Goal: Complete Application Form: Complete application form

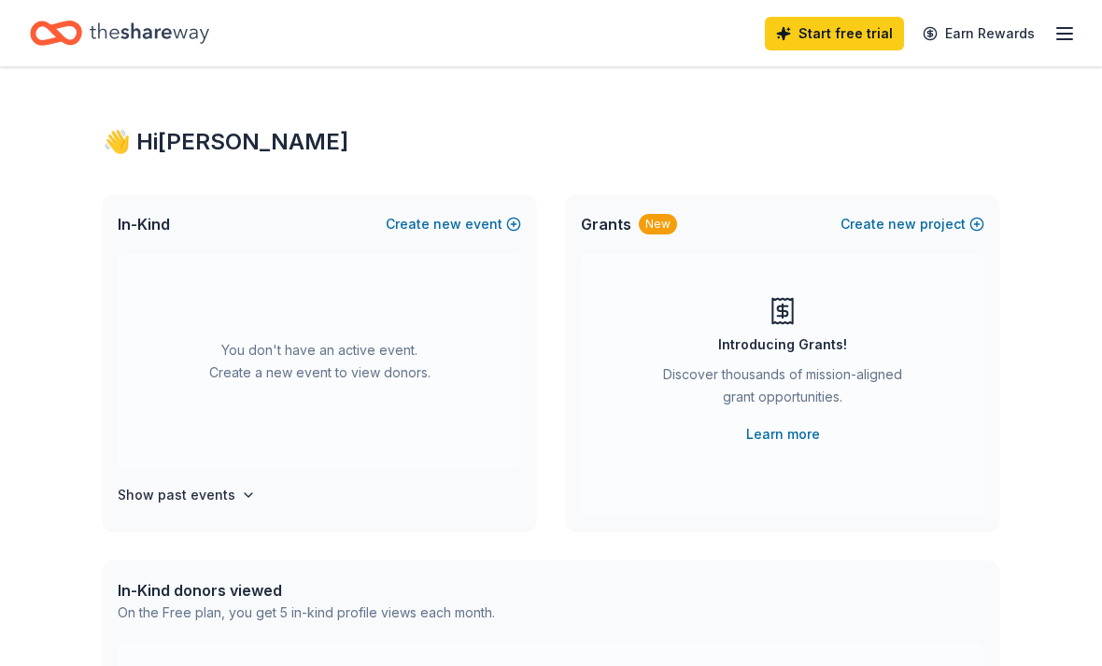
click at [129, 435] on div "You don't have an active event. Create a new event to view donors." at bounding box center [319, 361] width 403 height 215
click at [1073, 29] on icon "button" at bounding box center [1064, 33] width 22 height 22
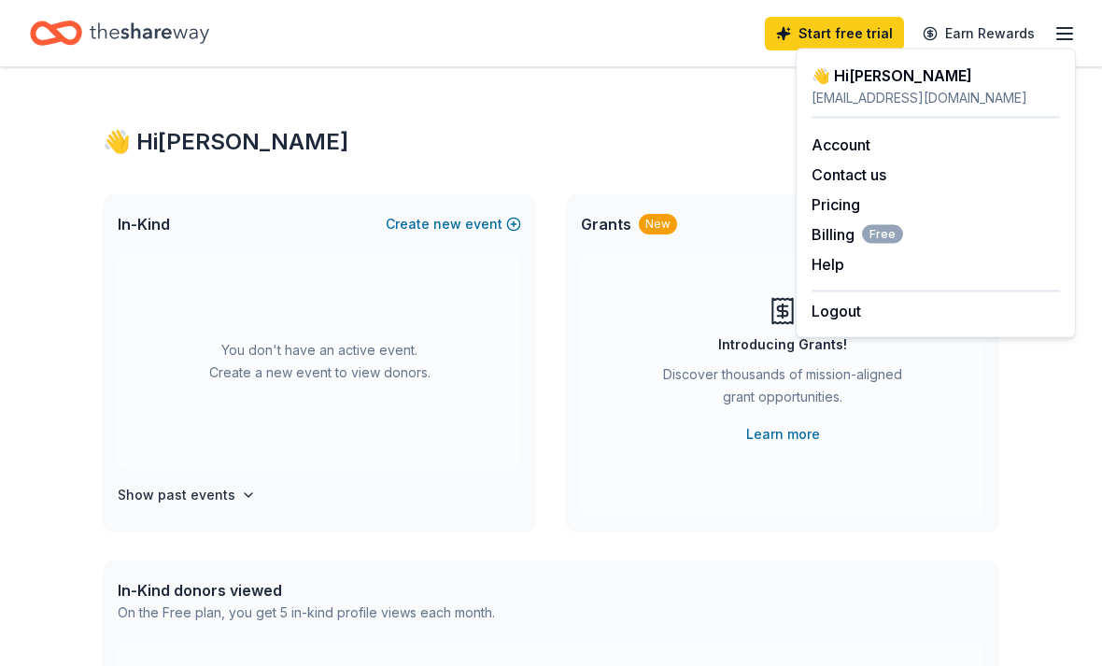
click at [1059, 36] on icon "button" at bounding box center [1064, 33] width 22 height 22
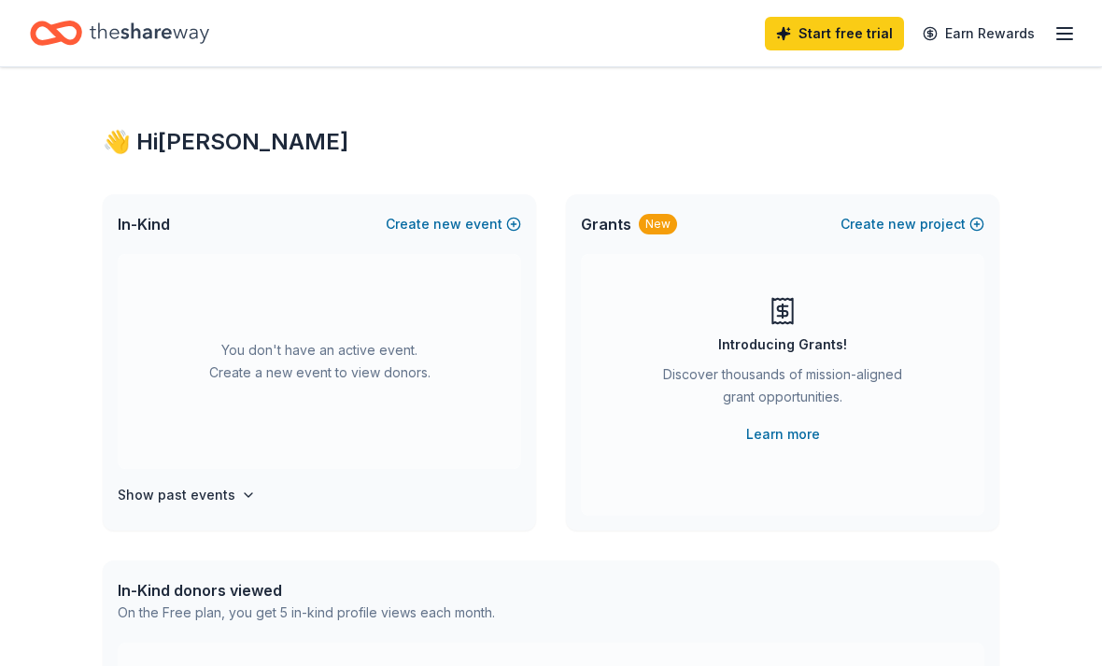
click at [1057, 39] on line "button" at bounding box center [1064, 39] width 15 height 0
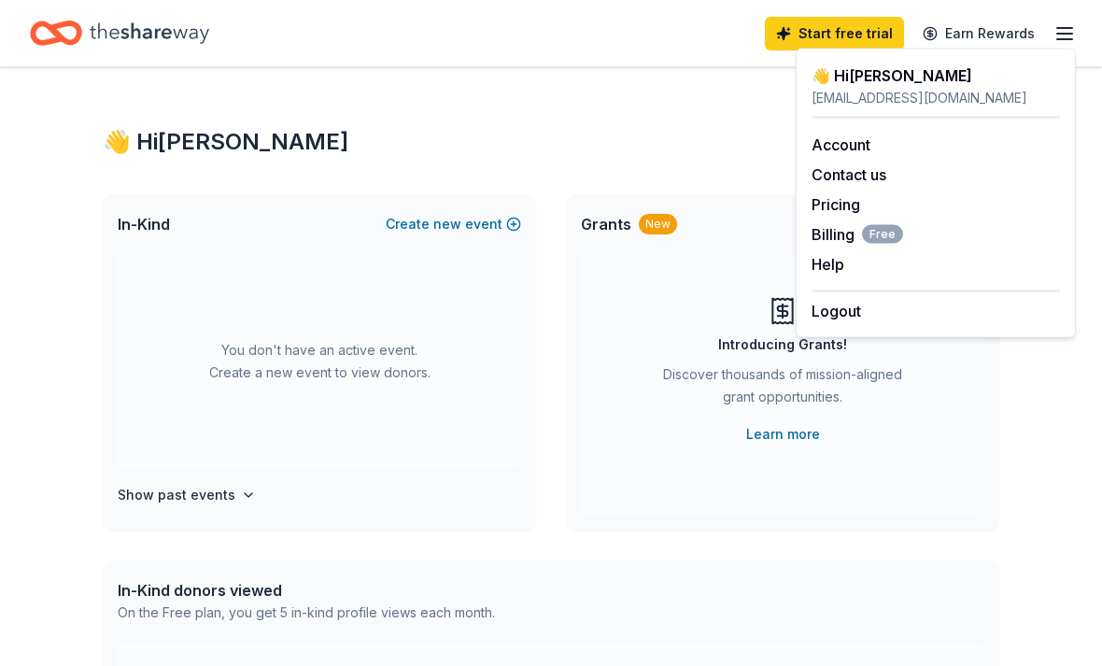
click at [1075, 26] on icon "button" at bounding box center [1064, 33] width 22 height 22
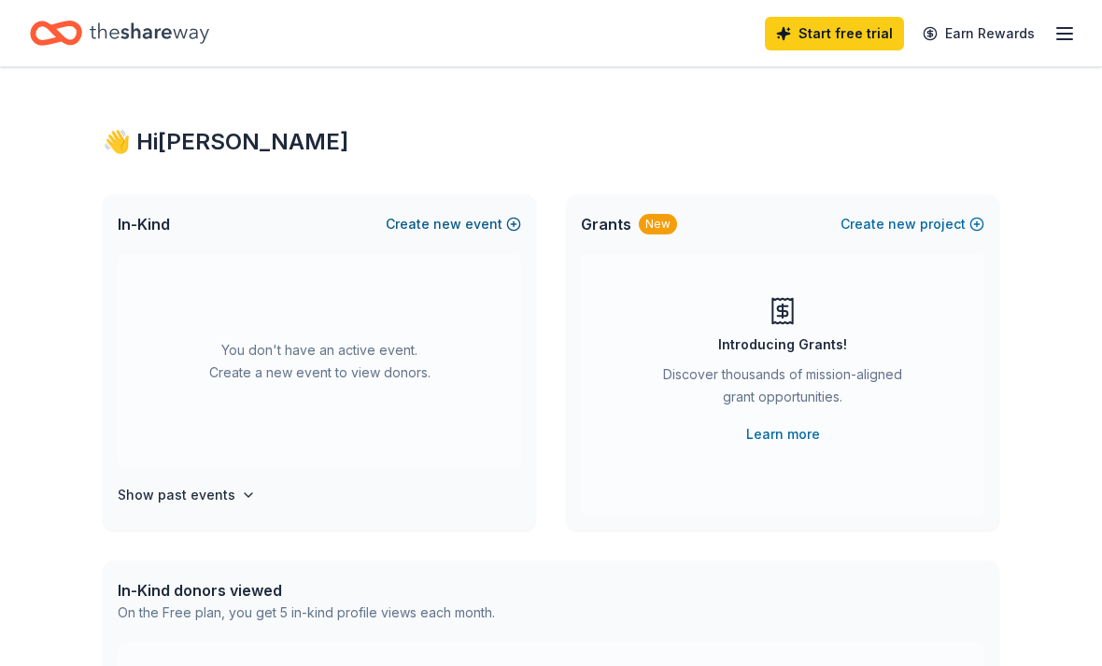
click at [467, 226] on button "Create new event" at bounding box center [453, 224] width 135 height 22
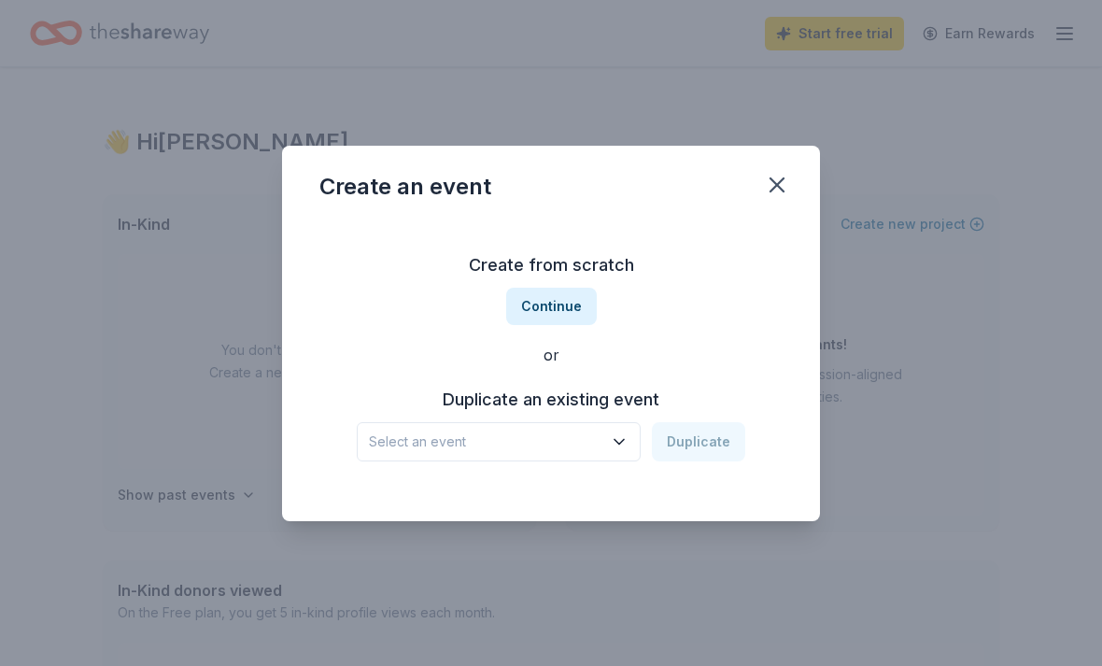
click at [618, 434] on icon "button" at bounding box center [619, 441] width 19 height 19
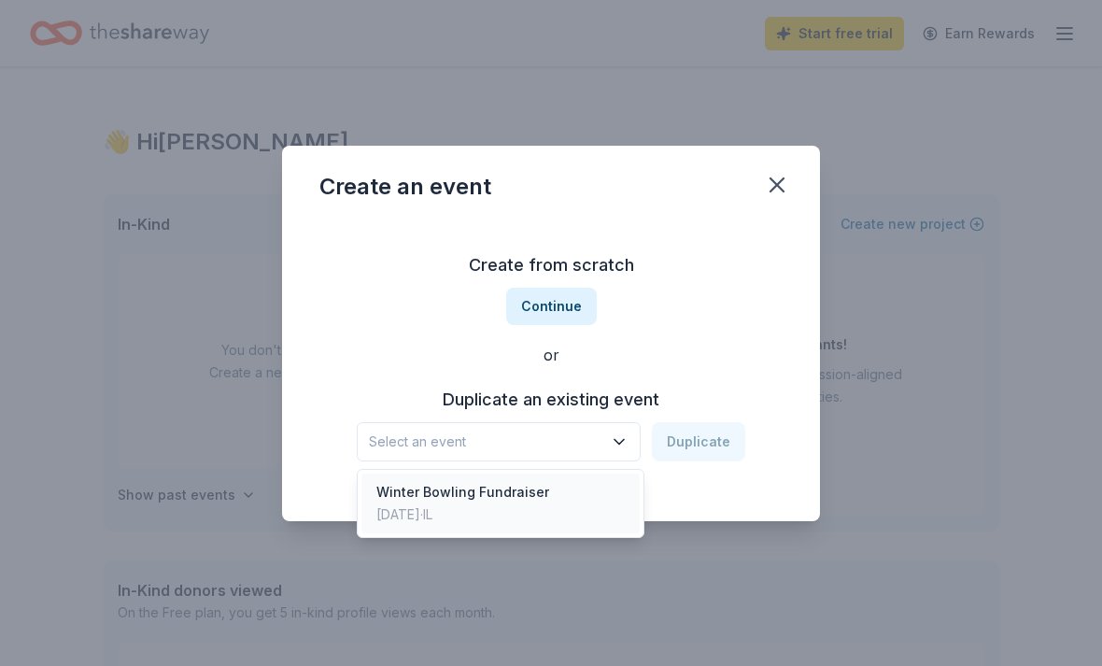
click at [563, 494] on div "Winter Bowling Fundraiser Dec 14, 2024 · IL" at bounding box center [500, 503] width 278 height 60
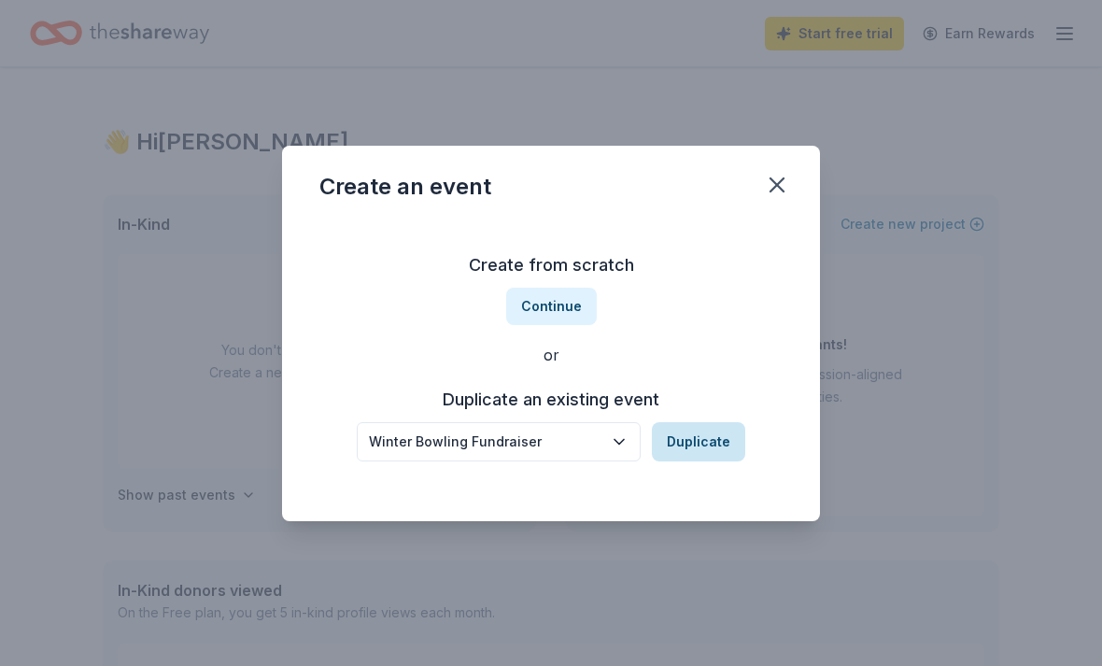
click at [714, 444] on button "Duplicate" at bounding box center [698, 441] width 93 height 39
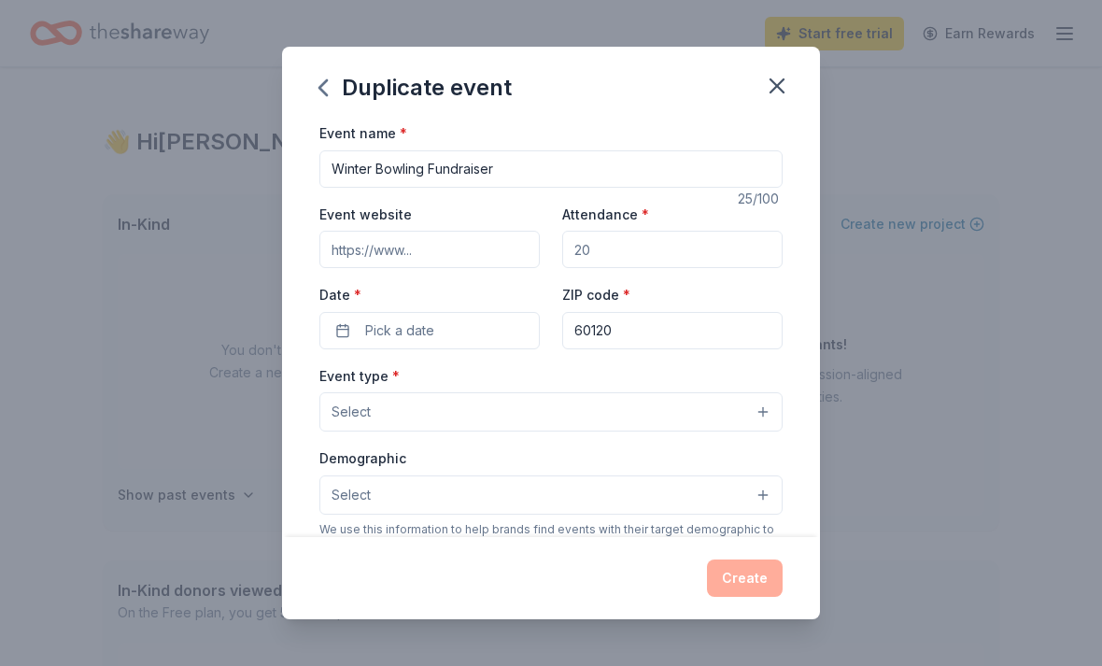
click at [402, 252] on input "Event website" at bounding box center [429, 249] width 220 height 37
click at [730, 247] on input "Attendance *" at bounding box center [672, 249] width 220 height 37
click at [725, 241] on input "Attendance *" at bounding box center [672, 249] width 220 height 37
type input "120"
click at [486, 331] on button "Pick a date" at bounding box center [429, 330] width 220 height 37
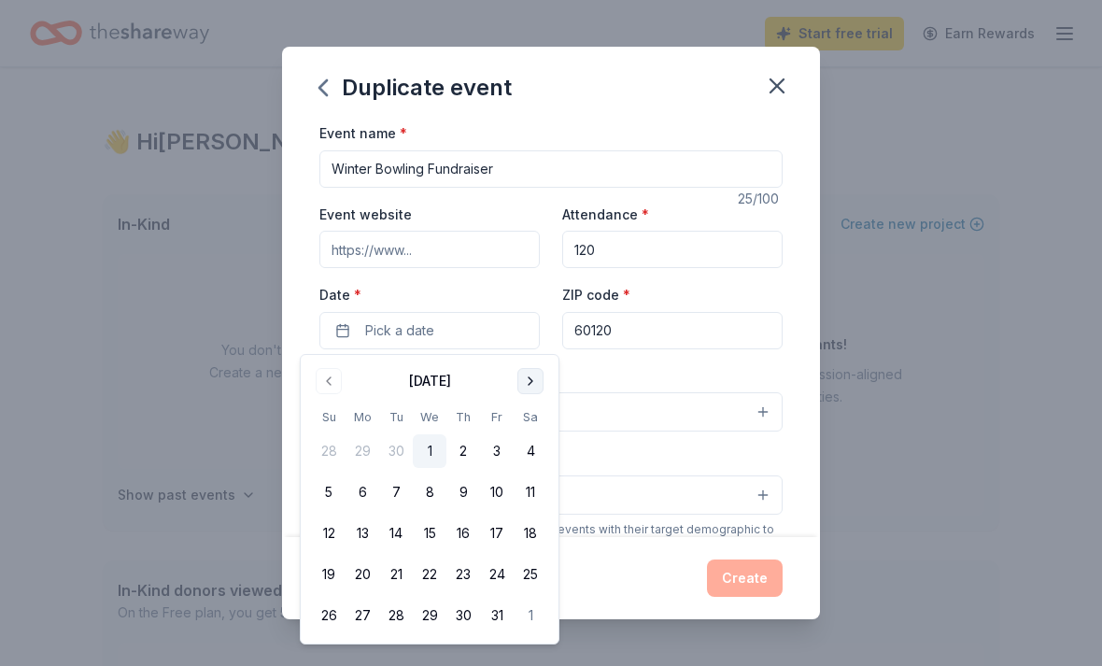
click at [527, 383] on button "Go to next month" at bounding box center [530, 381] width 26 height 26
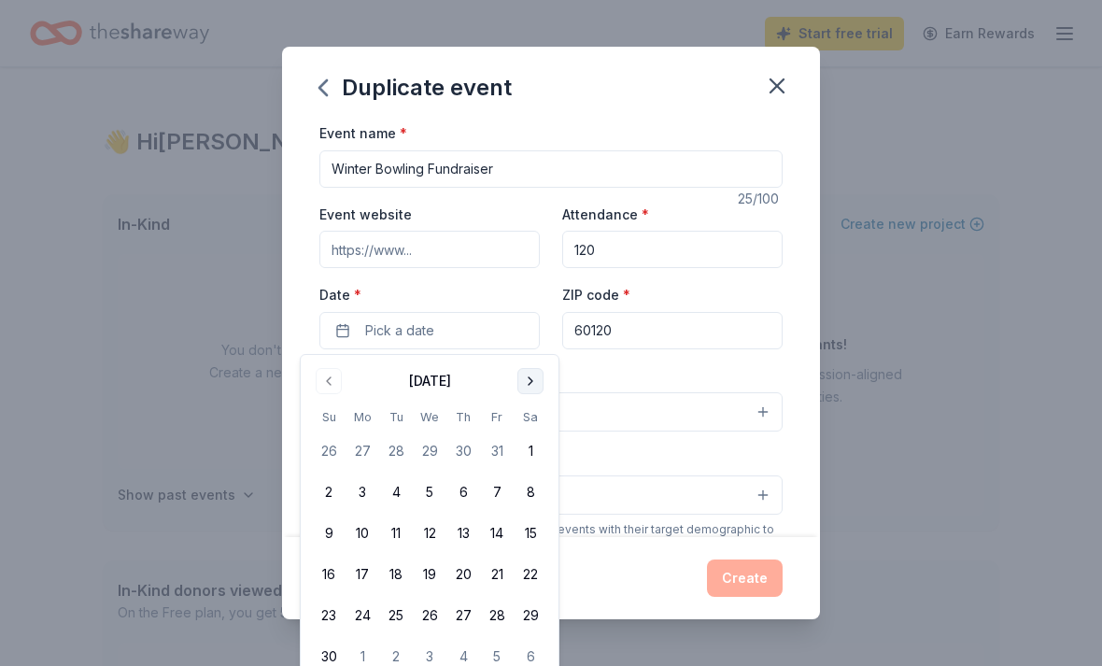
click at [529, 374] on button "Go to next month" at bounding box center [530, 381] width 26 height 26
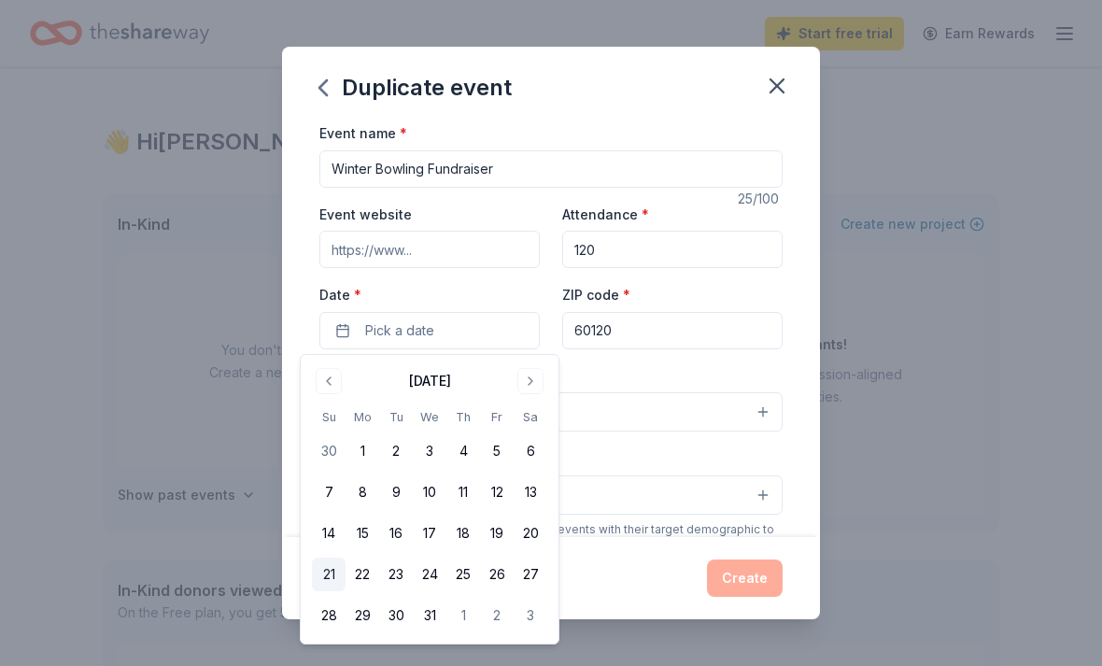
click at [331, 577] on button "21" at bounding box center [329, 574] width 34 height 34
click at [717, 374] on div "Event type * Select" at bounding box center [550, 398] width 463 height 68
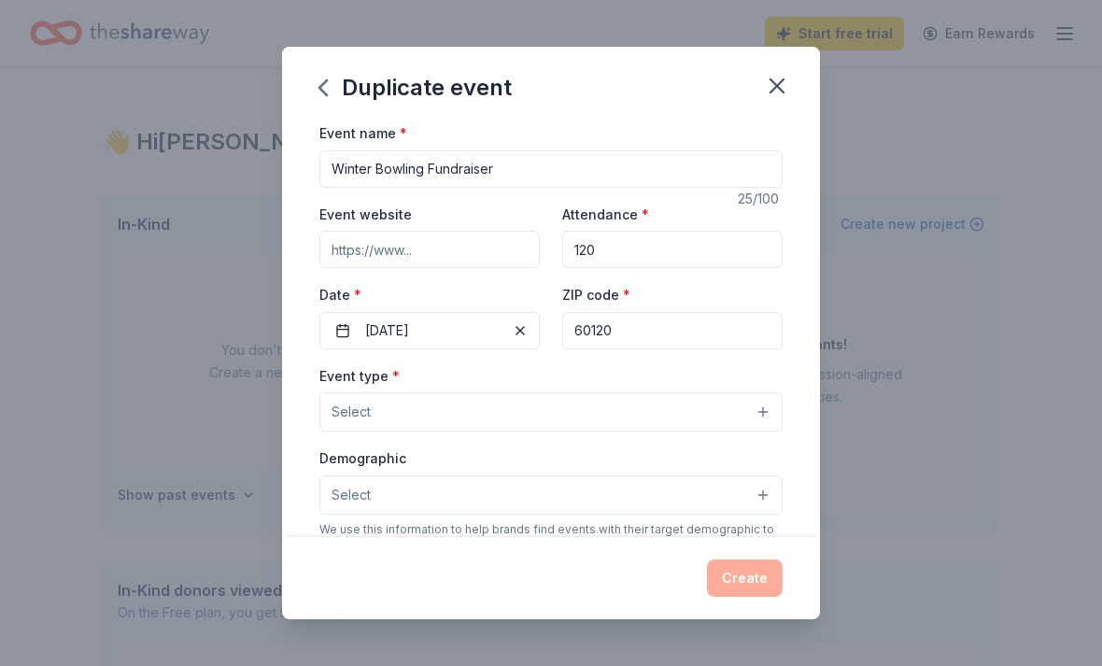
click at [767, 403] on button "Select" at bounding box center [550, 411] width 463 height 39
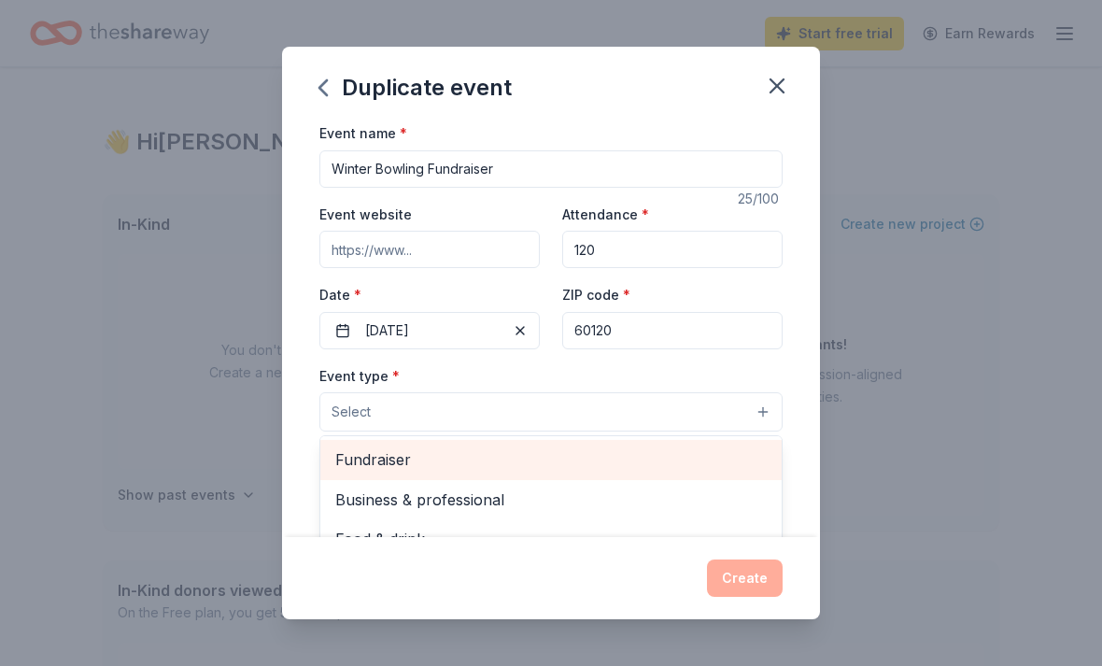
click at [460, 458] on span "Fundraiser" at bounding box center [550, 459] width 431 height 24
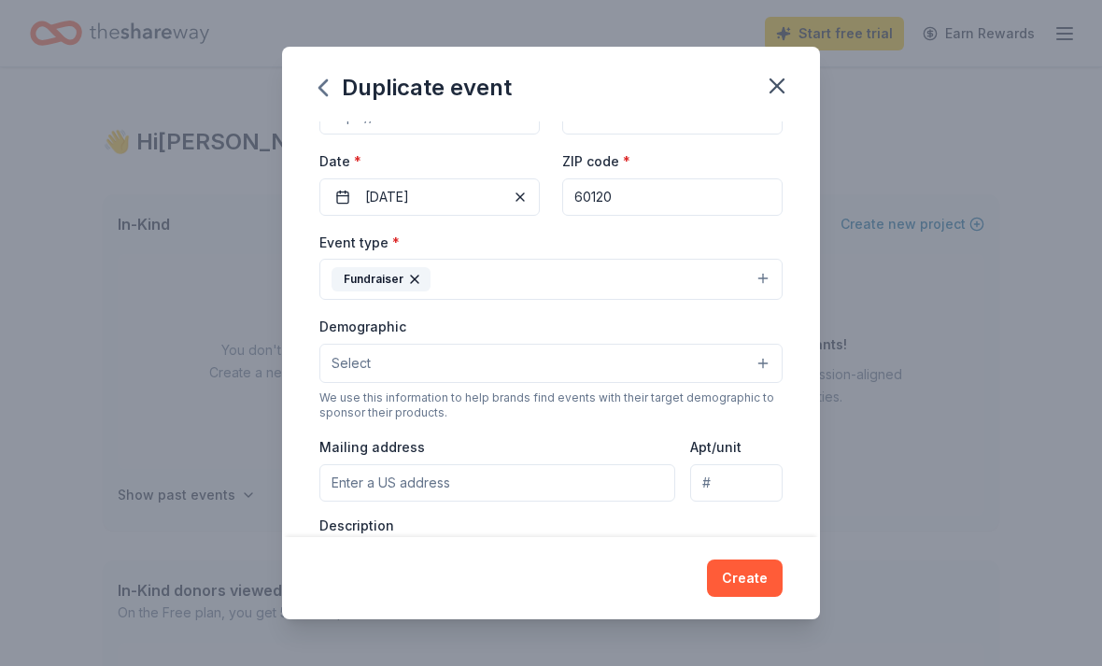
scroll to position [150, 0]
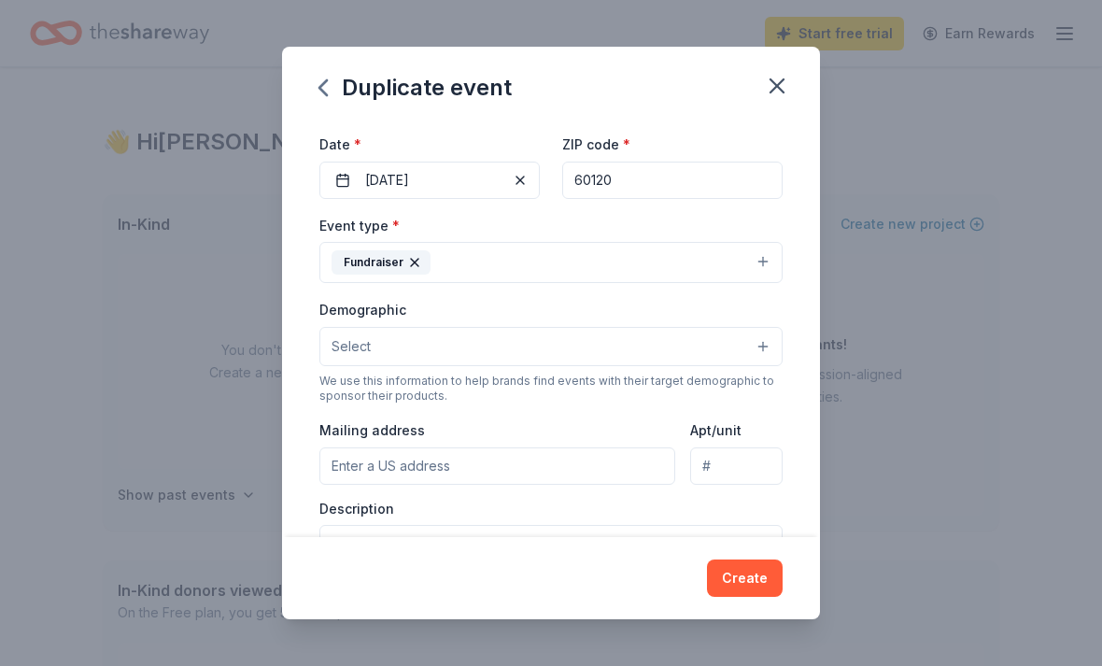
click at [755, 348] on button "Select" at bounding box center [550, 346] width 463 height 39
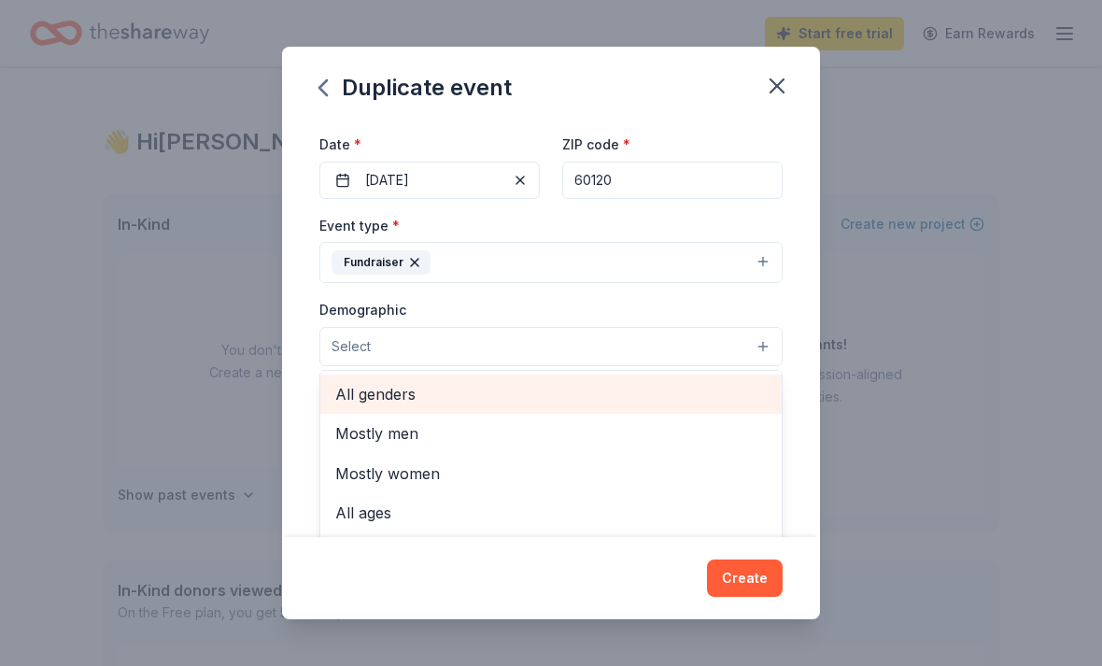
click at [402, 402] on span "All genders" at bounding box center [550, 394] width 431 height 24
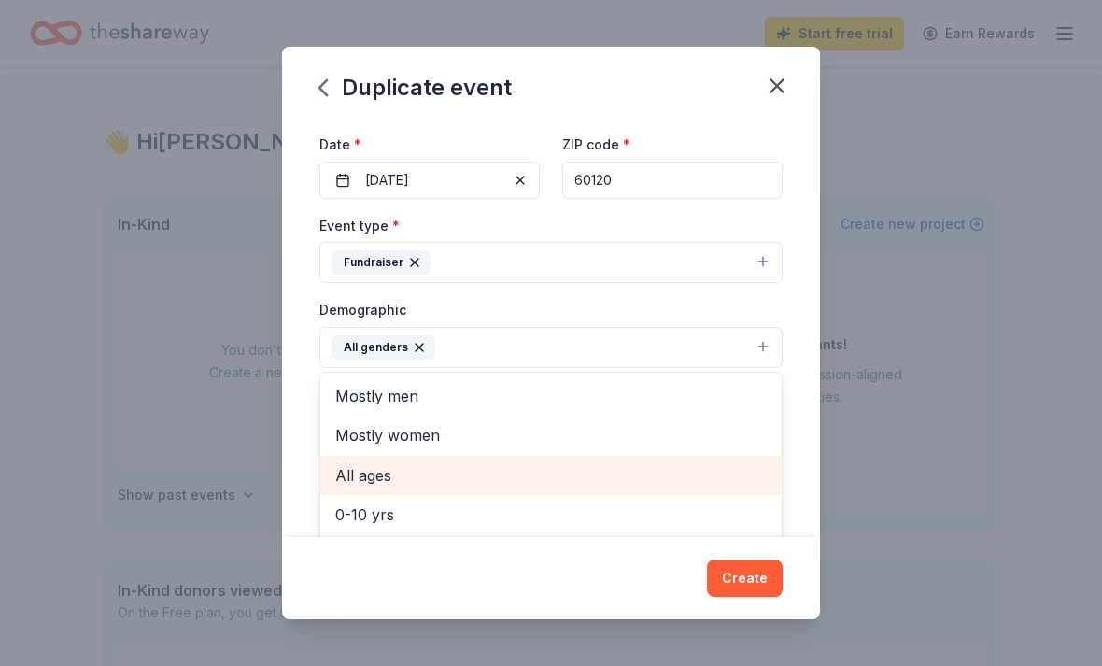
click at [394, 480] on span "All ages" at bounding box center [550, 475] width 431 height 24
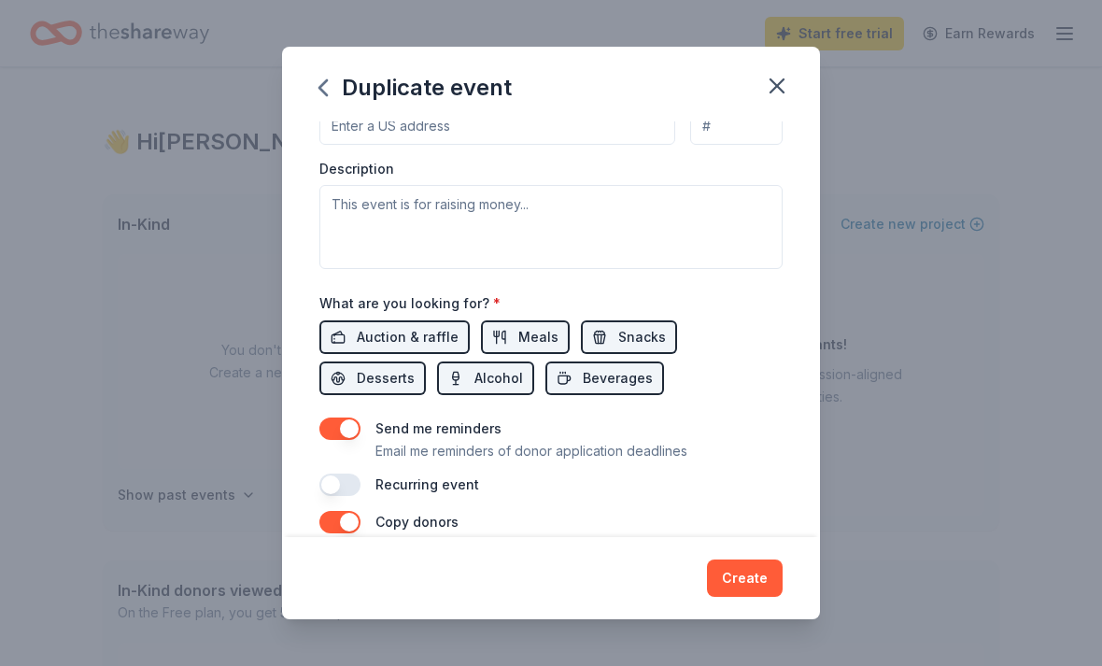
scroll to position [519, 0]
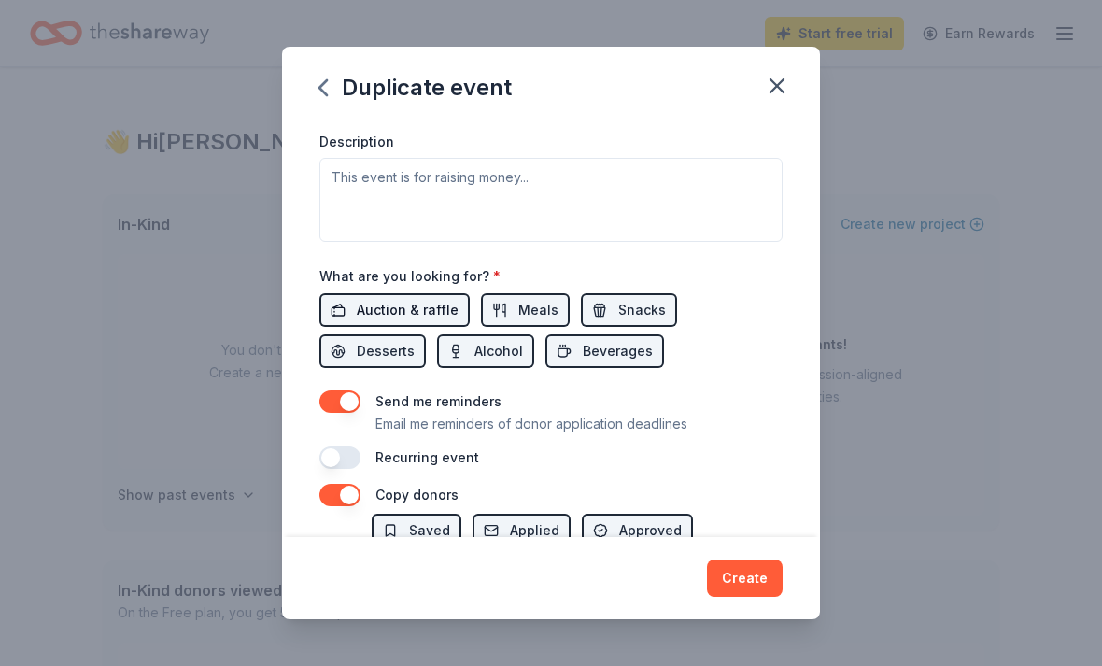
click at [418, 315] on span "Auction & raffle" at bounding box center [408, 310] width 102 height 22
click at [474, 345] on span "Alcohol" at bounding box center [498, 351] width 49 height 22
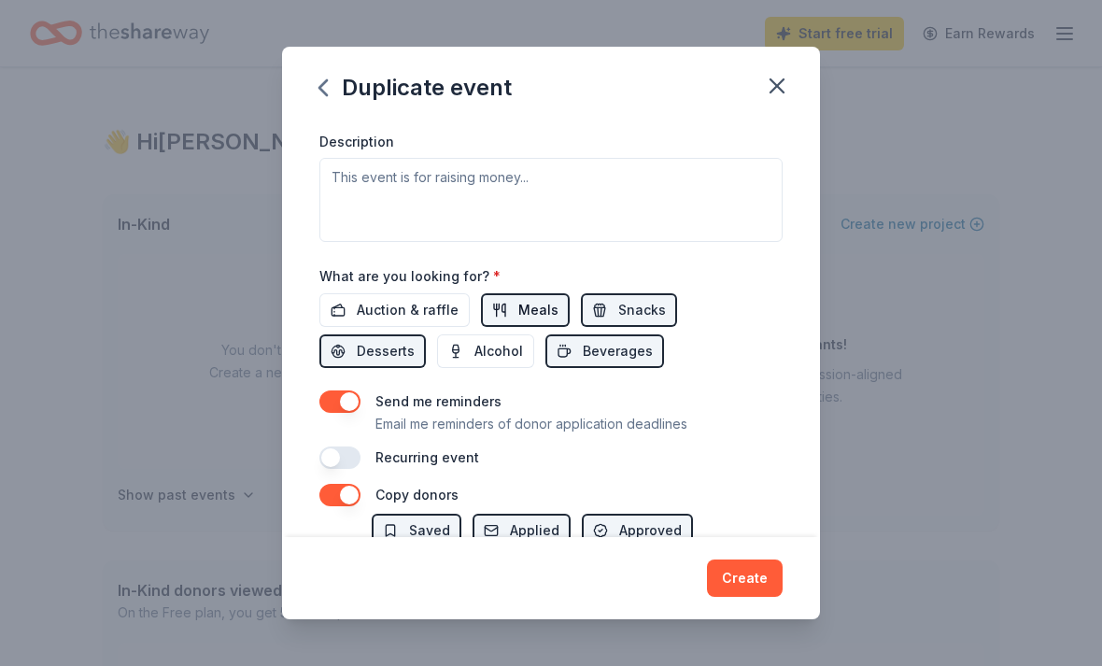
click at [522, 313] on span "Meals" at bounding box center [538, 310] width 40 height 22
click at [583, 358] on span "Beverages" at bounding box center [618, 351] width 70 height 22
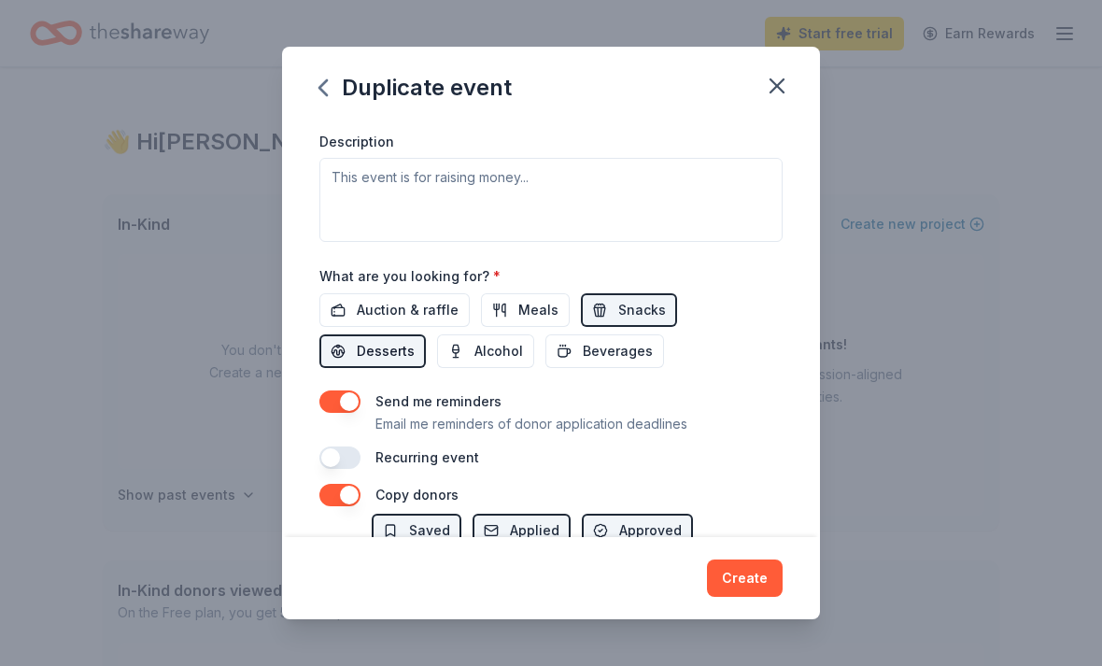
click at [415, 340] on span "Desserts" at bounding box center [386, 351] width 58 height 22
click at [646, 313] on span "Snacks" at bounding box center [642, 310] width 48 height 22
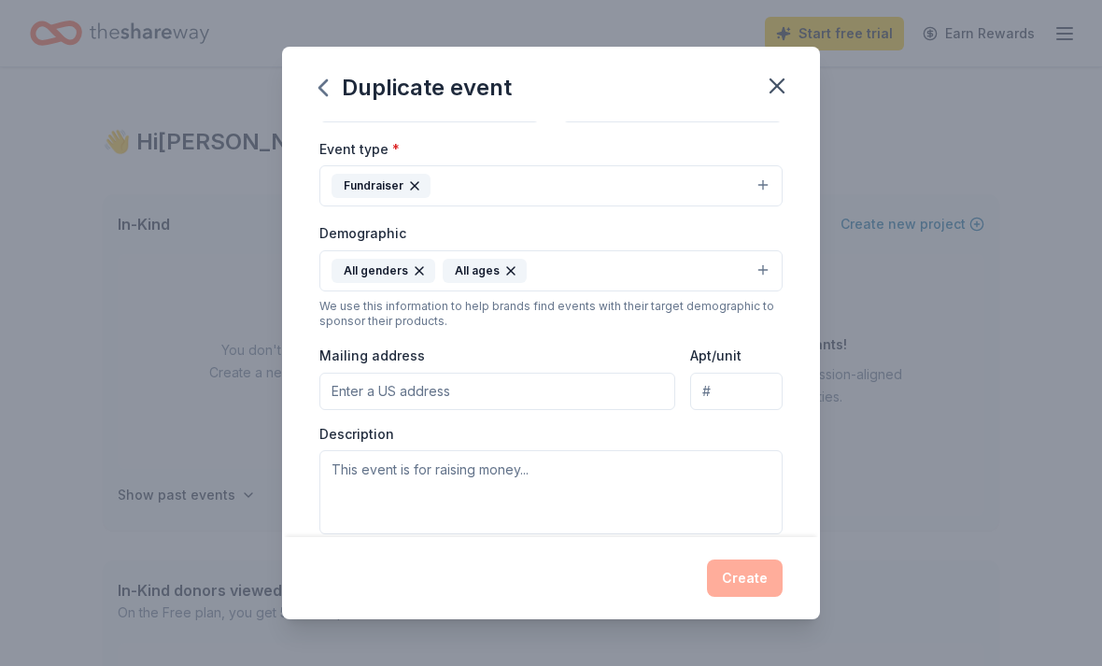
scroll to position [226, 0]
click at [625, 399] on input "Mailing address" at bounding box center [497, 392] width 356 height 37
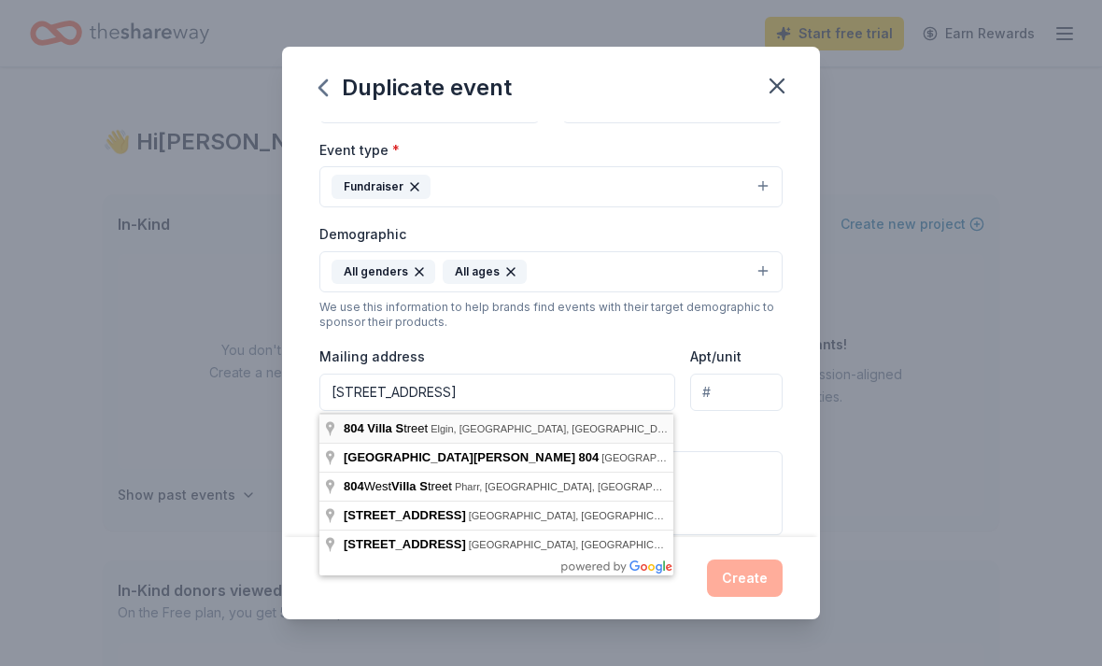
type input "804 Villa Street, Elgin, IL, 60120"
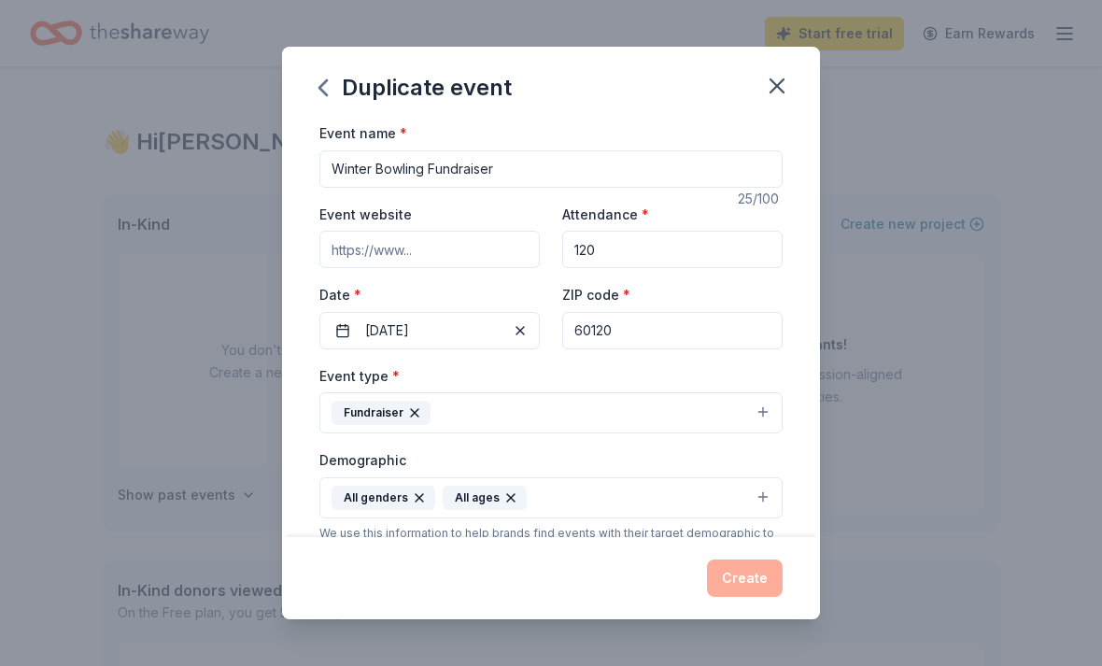
scroll to position [0, 0]
click at [469, 251] on input "Event website" at bounding box center [429, 249] width 220 height 37
click at [380, 162] on input "Winter Bowling Fundraiser" at bounding box center [550, 168] width 463 height 37
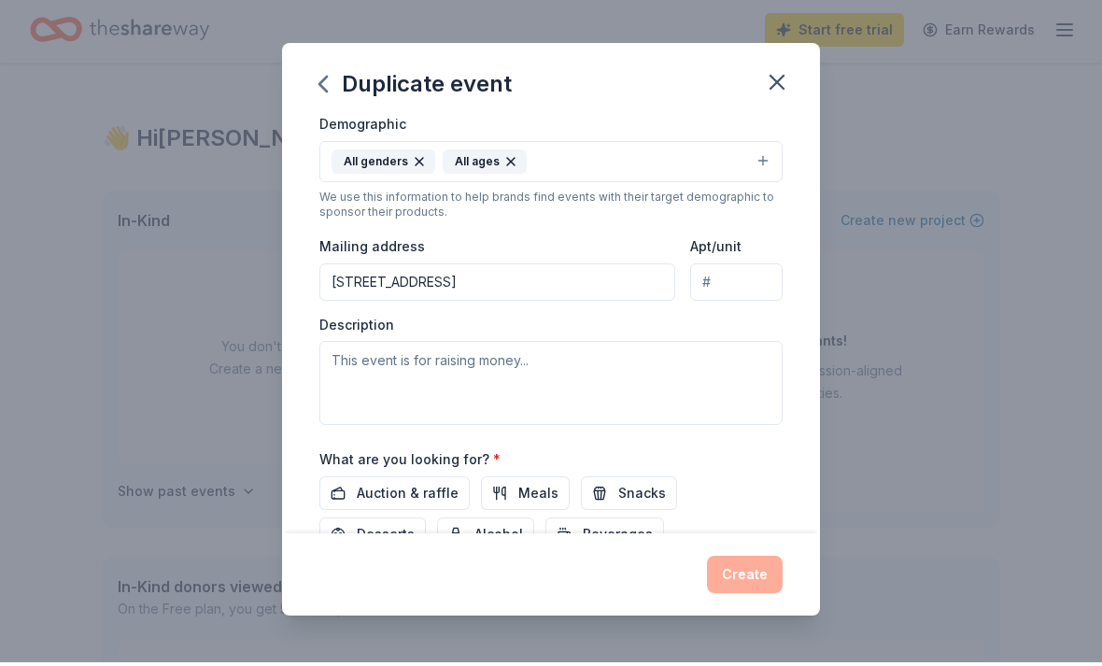
scroll to position [4, 0]
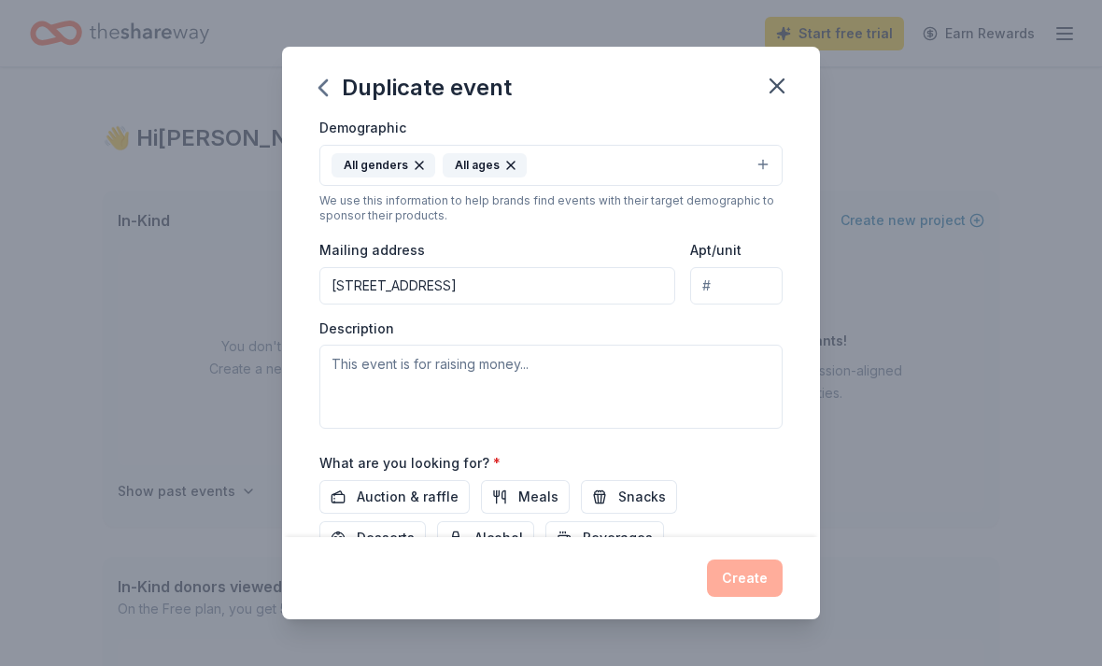
type input "Winter Project Fire Buddies Bowling Fundraiser"
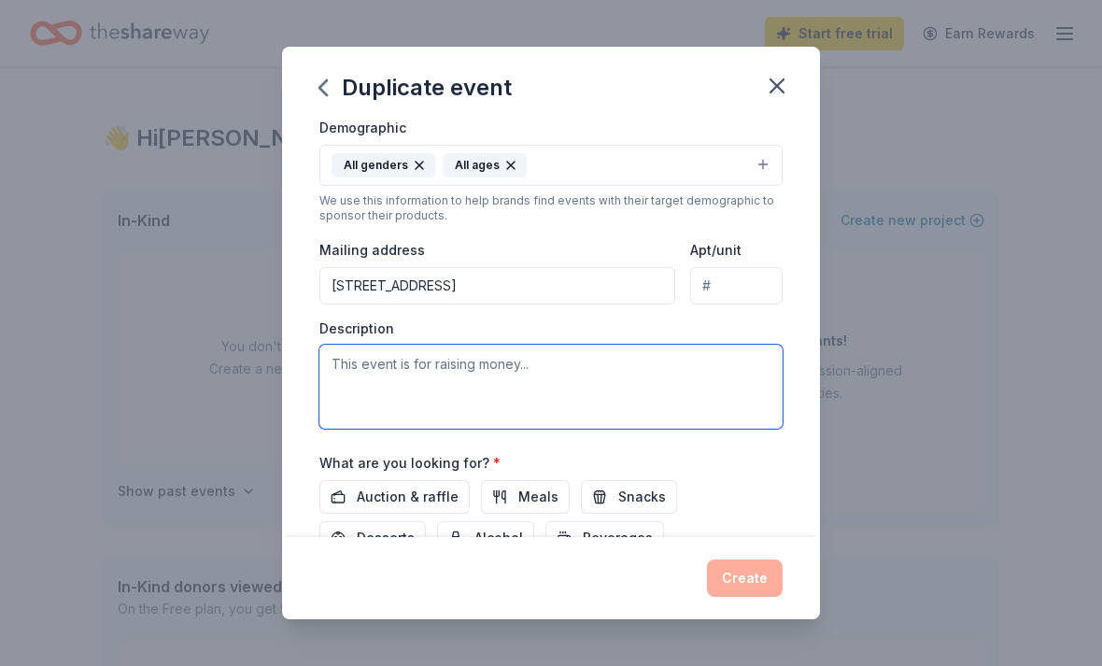
click at [585, 377] on textarea at bounding box center [550, 387] width 463 height 84
paste textarea "My name is Shannon Murphy and I am a firefighter/paramedic for the Elgin Fire D…"
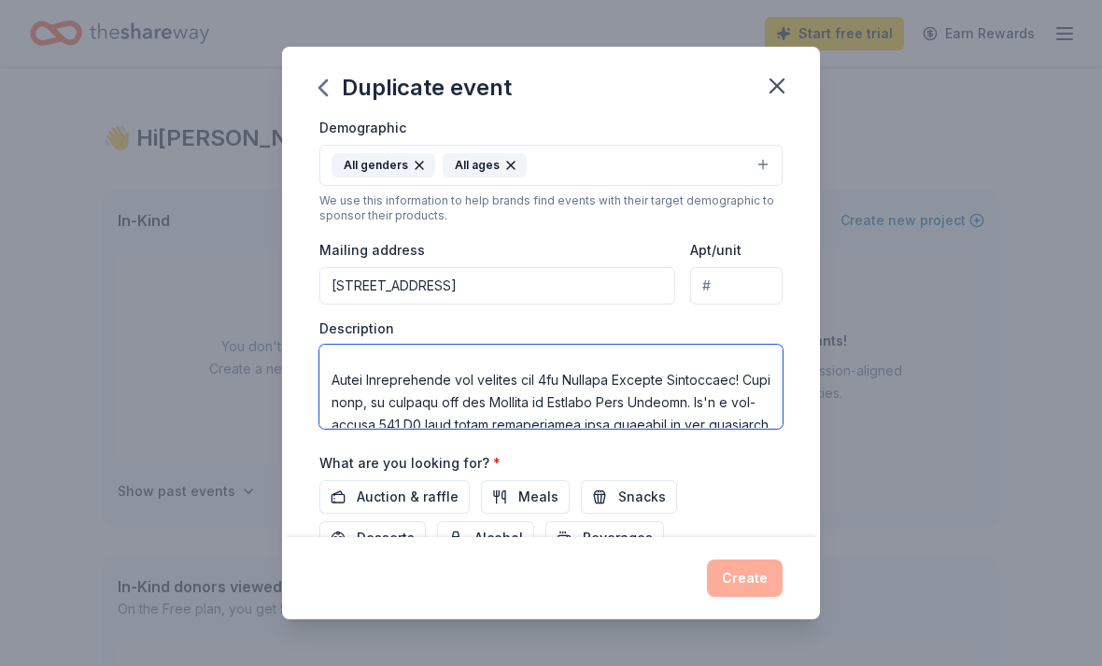
scroll to position [74, 0]
click at [543, 382] on textarea at bounding box center [550, 387] width 463 height 84
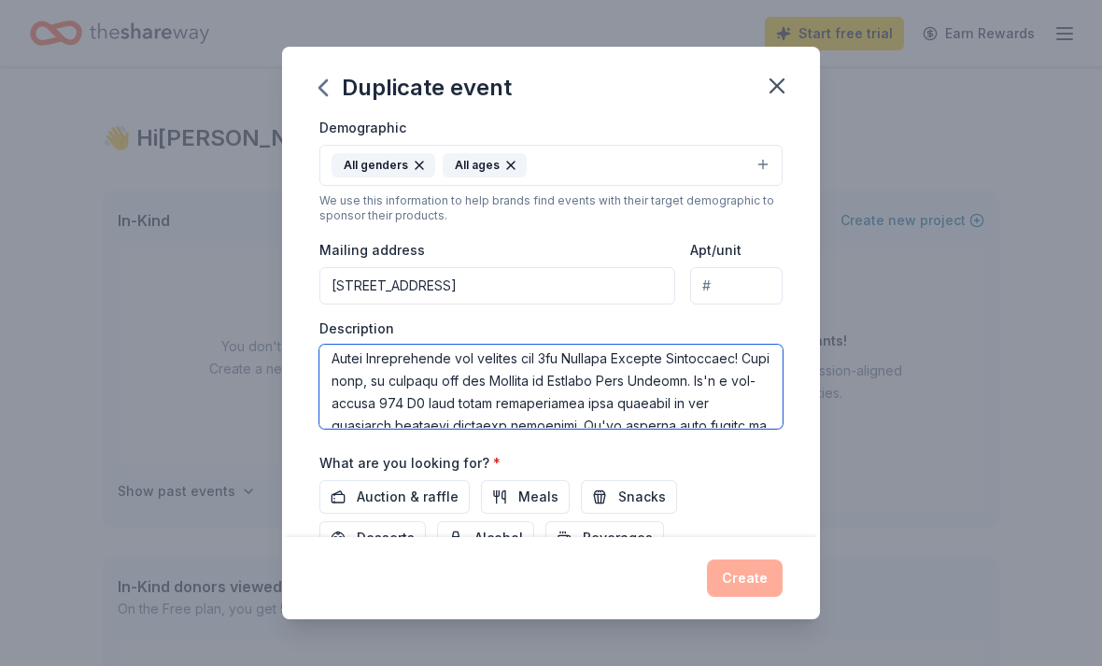
scroll to position [97, 0]
click at [751, 358] on textarea at bounding box center [550, 387] width 463 height 84
click at [740, 360] on textarea at bounding box center [550, 387] width 463 height 84
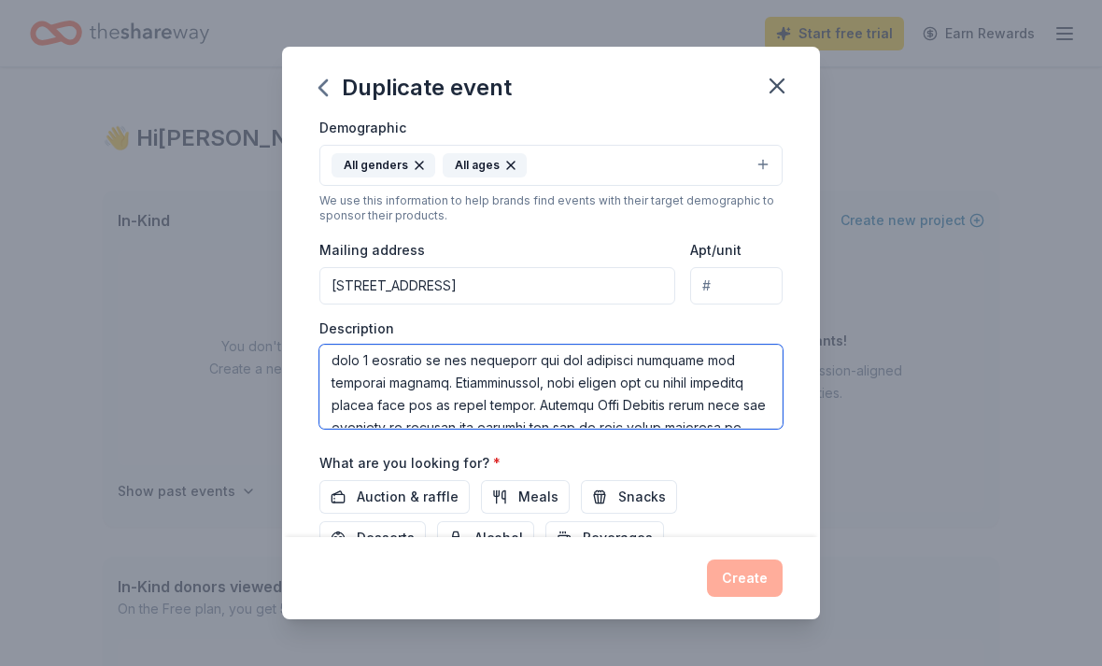
scroll to position [187, 0]
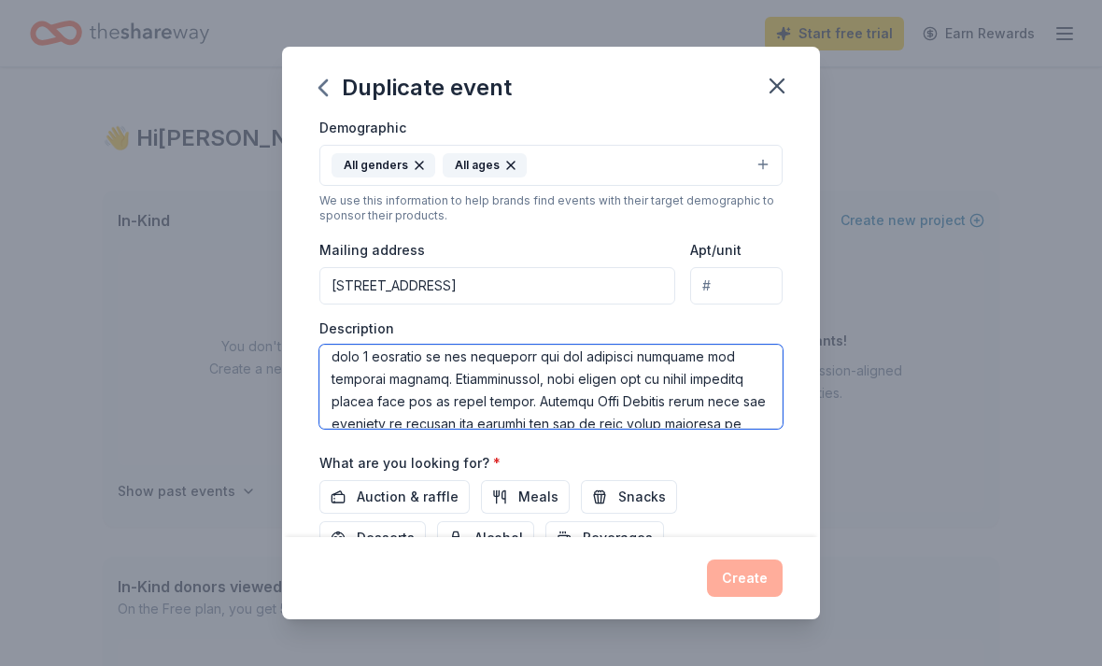
click at [513, 381] on textarea at bounding box center [550, 387] width 463 height 84
click at [684, 386] on textarea at bounding box center [550, 387] width 463 height 84
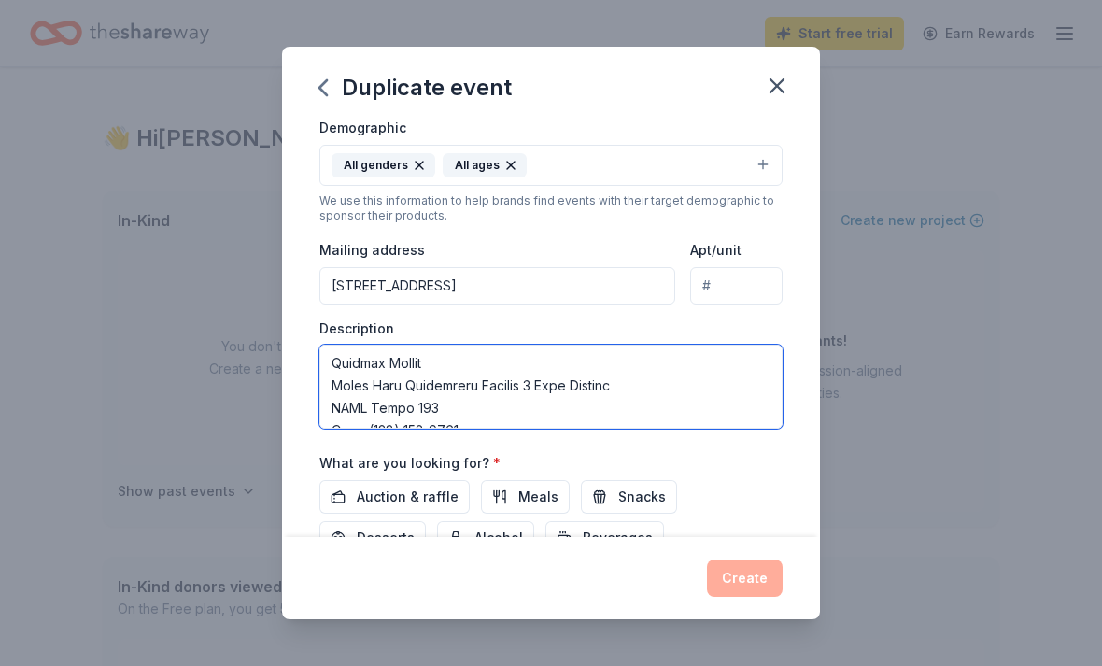
scroll to position [762, 0]
click at [526, 367] on textarea at bounding box center [550, 387] width 463 height 84
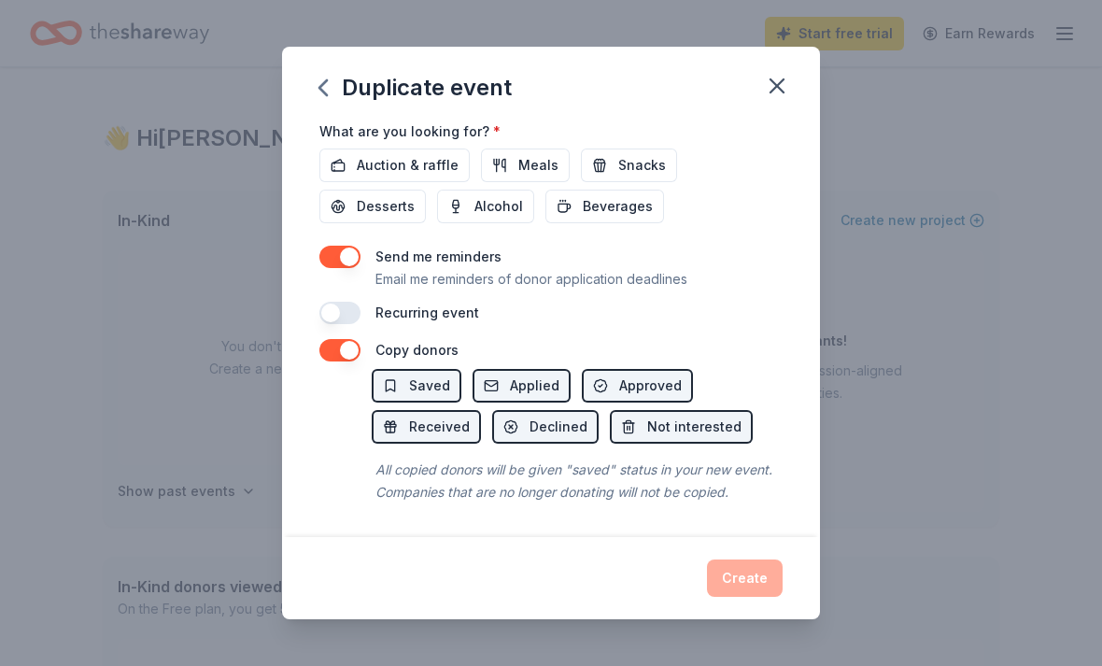
scroll to position [666, 0]
type textarea "My name is Shannon Murphy and I am a firefighter/paramedic for the Elgin Fire D…"
click at [752, 573] on div "Create" at bounding box center [550, 577] width 463 height 37
click at [754, 574] on div "Create" at bounding box center [550, 577] width 463 height 37
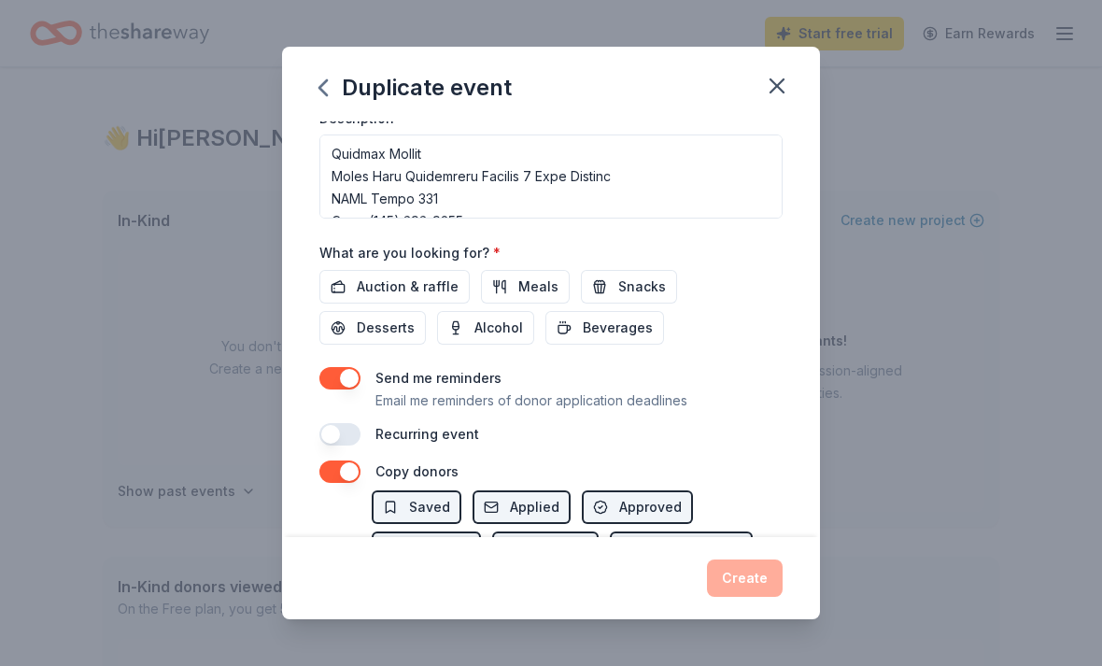
scroll to position [529, 0]
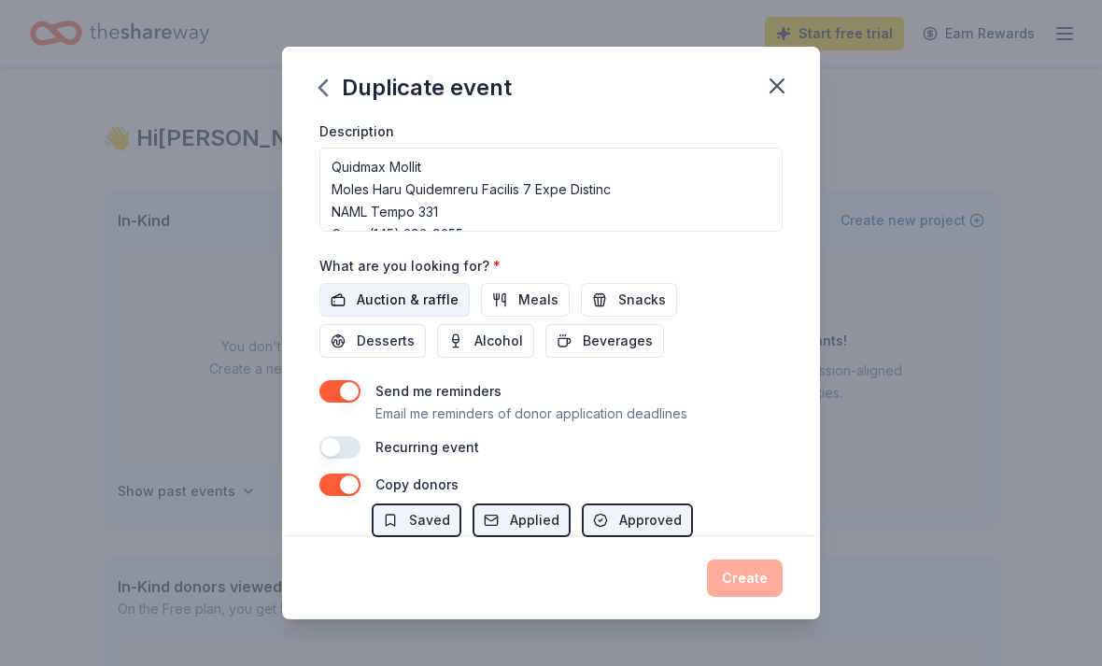
click at [426, 300] on span "Auction & raffle" at bounding box center [408, 300] width 102 height 22
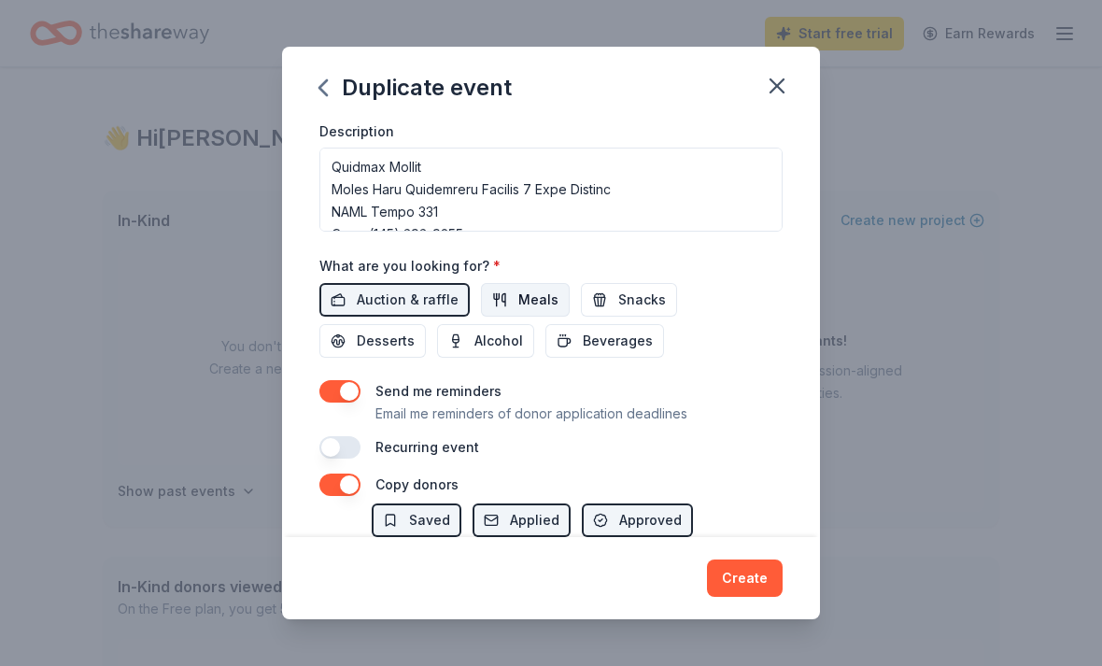
click at [518, 297] on span "Meals" at bounding box center [538, 300] width 40 height 22
click at [474, 337] on span "Alcohol" at bounding box center [498, 341] width 49 height 22
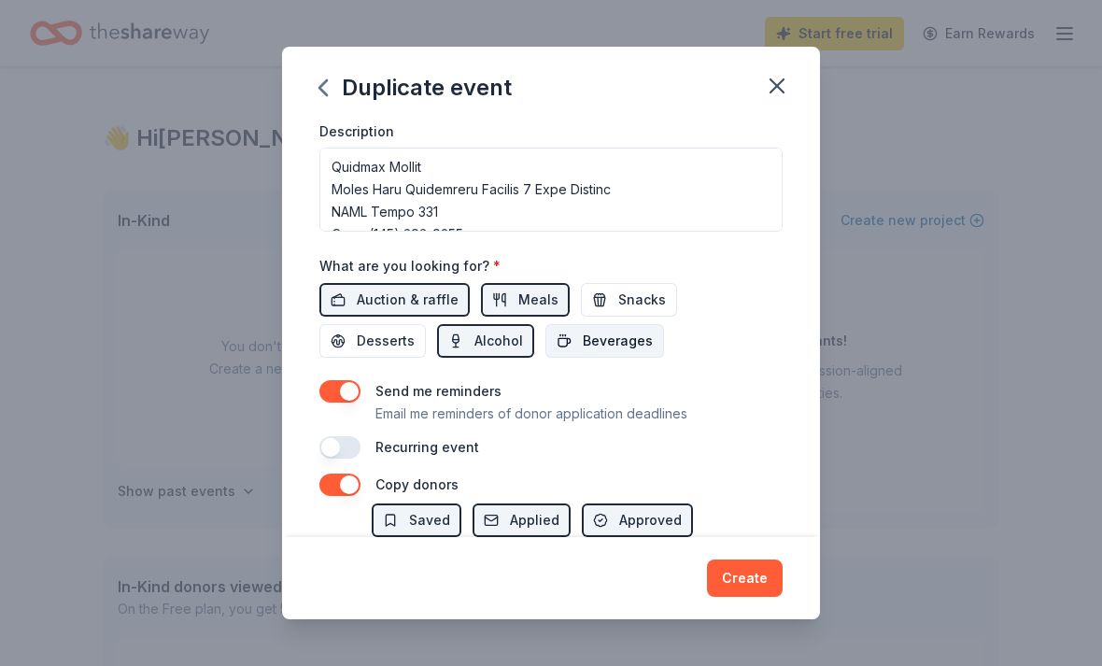
click at [583, 349] on span "Beverages" at bounding box center [618, 341] width 70 height 22
click at [618, 309] on span "Snacks" at bounding box center [642, 300] width 48 height 22
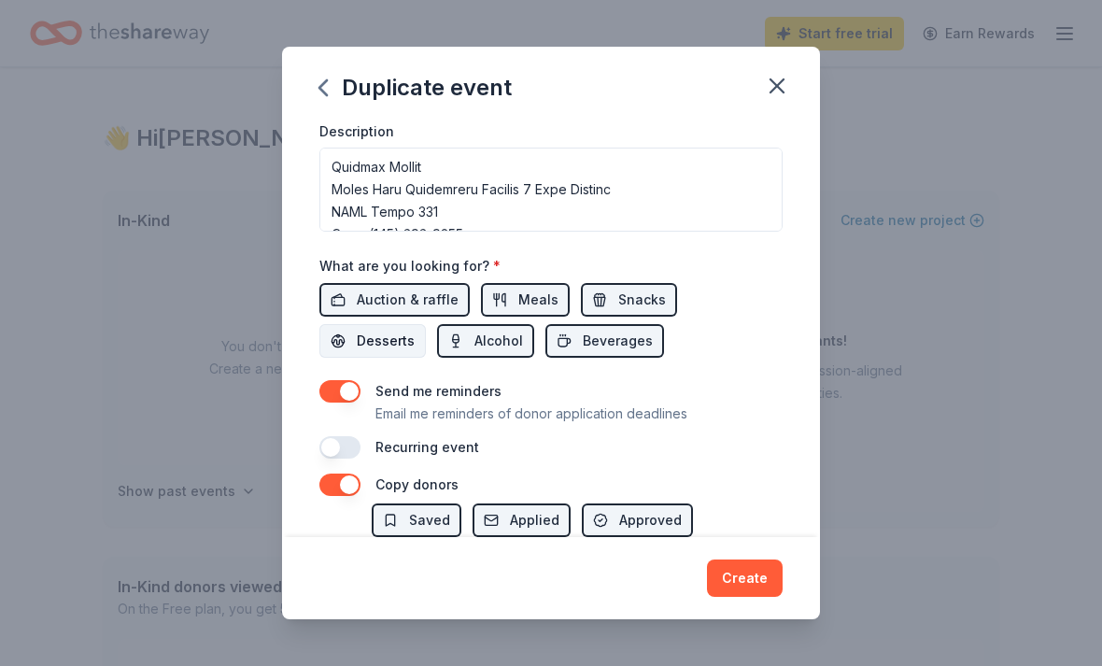
click at [415, 330] on span "Desserts" at bounding box center [386, 341] width 58 height 22
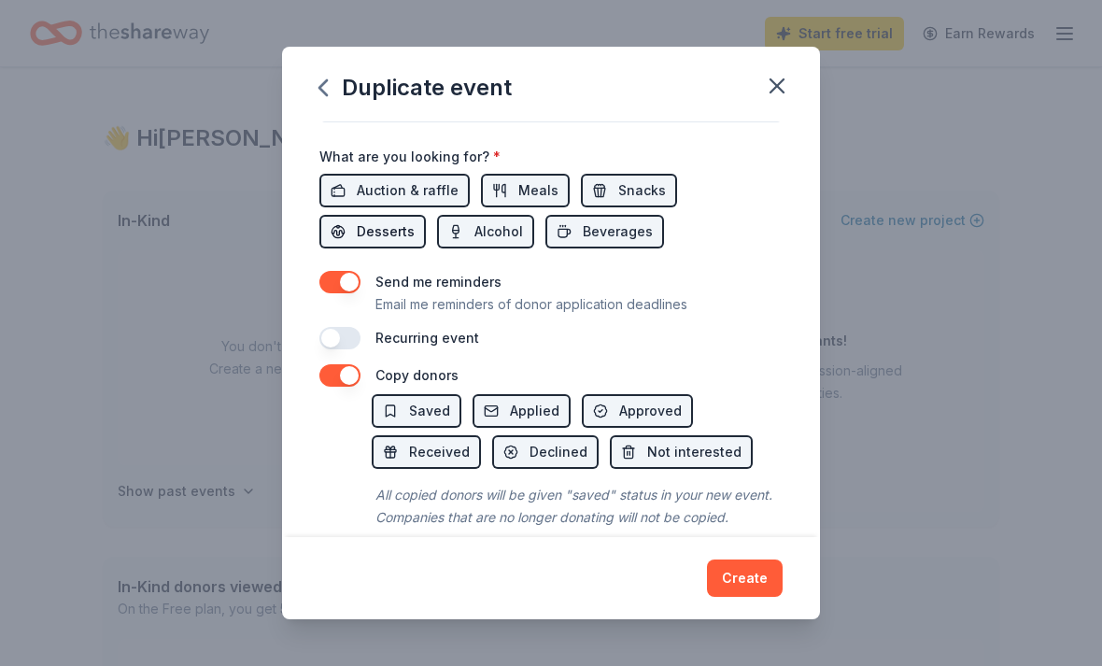
scroll to position [645, 0]
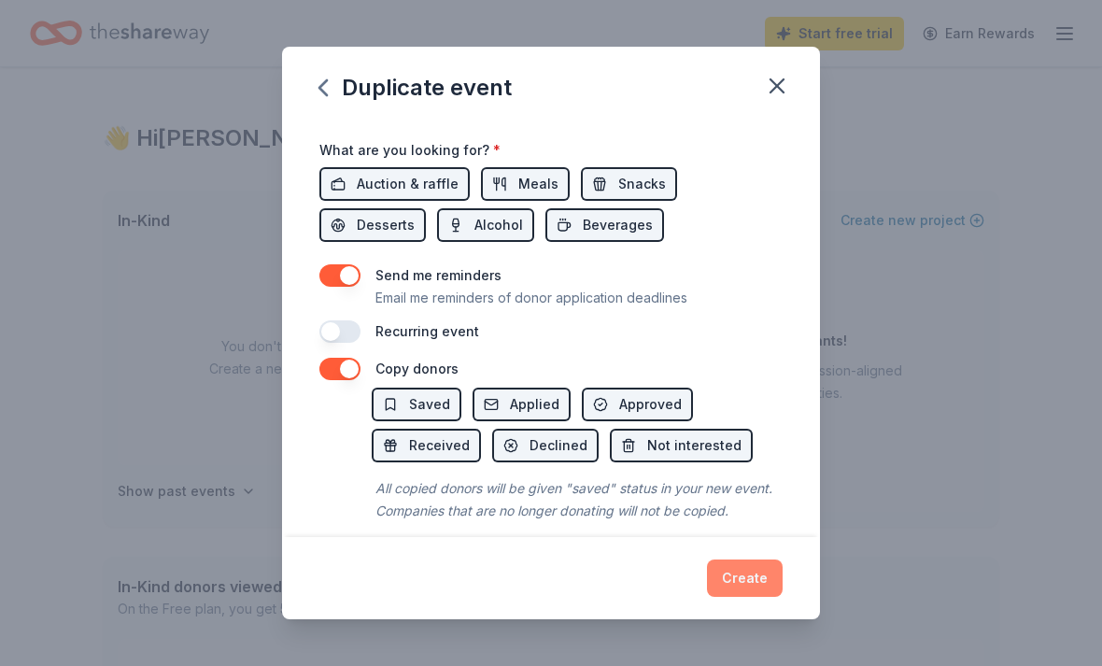
click at [745, 572] on button "Create" at bounding box center [745, 577] width 76 height 37
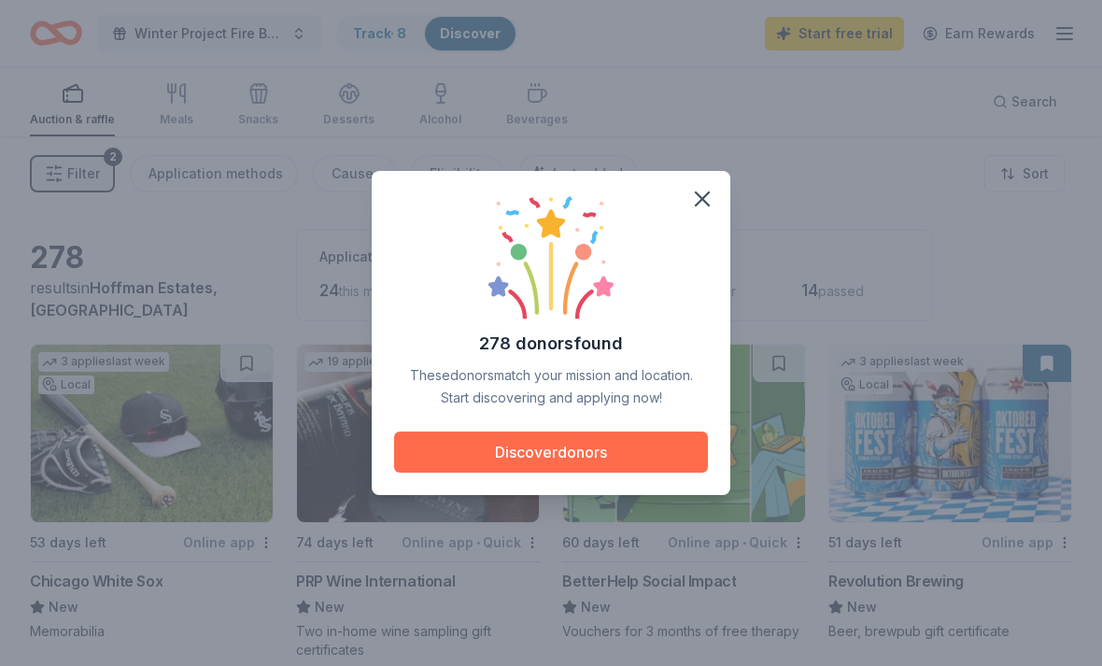
click at [648, 463] on button "Discover donors" at bounding box center [551, 451] width 314 height 41
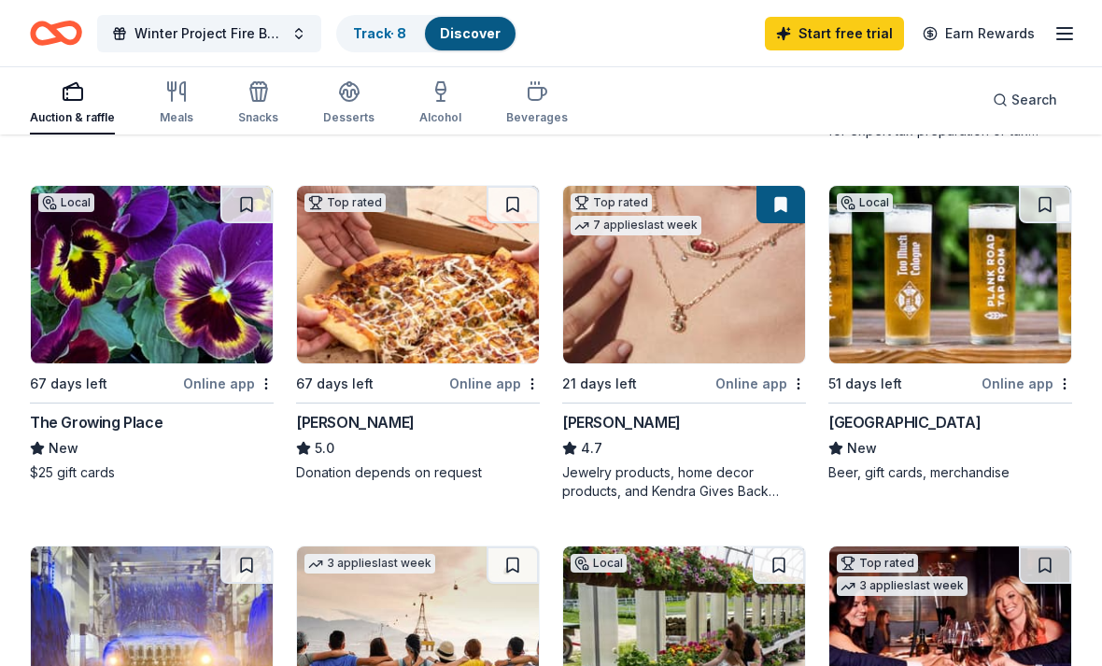
scroll to position [1240, 0]
click at [692, 312] on img at bounding box center [684, 274] width 242 height 177
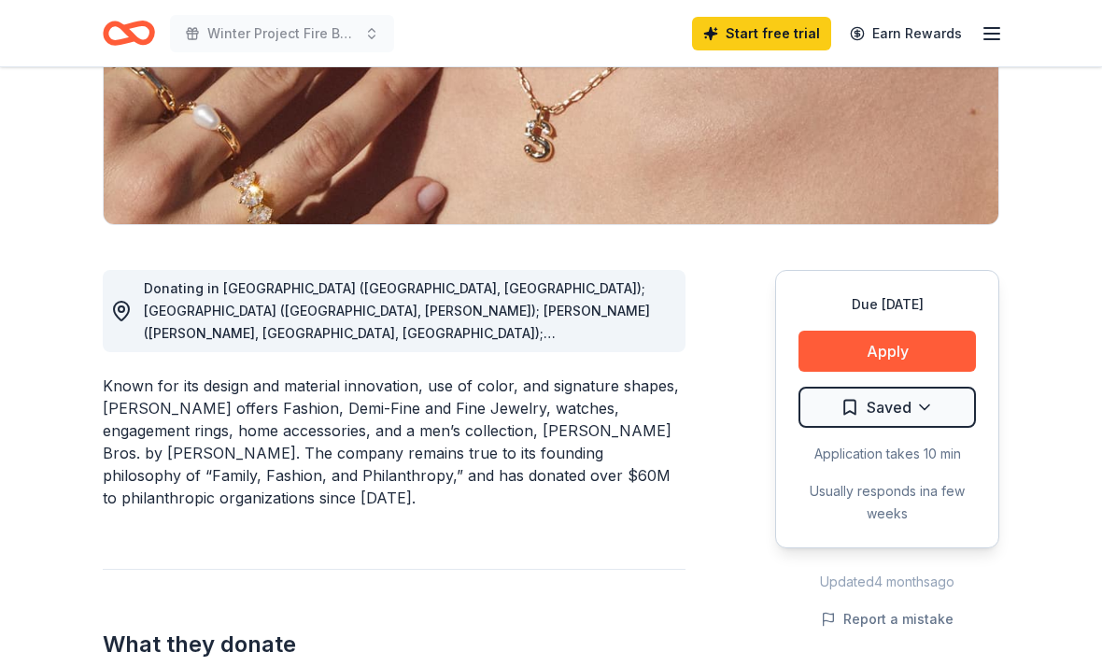
scroll to position [343, 0]
click at [929, 354] on button "Apply" at bounding box center [886, 351] width 177 height 41
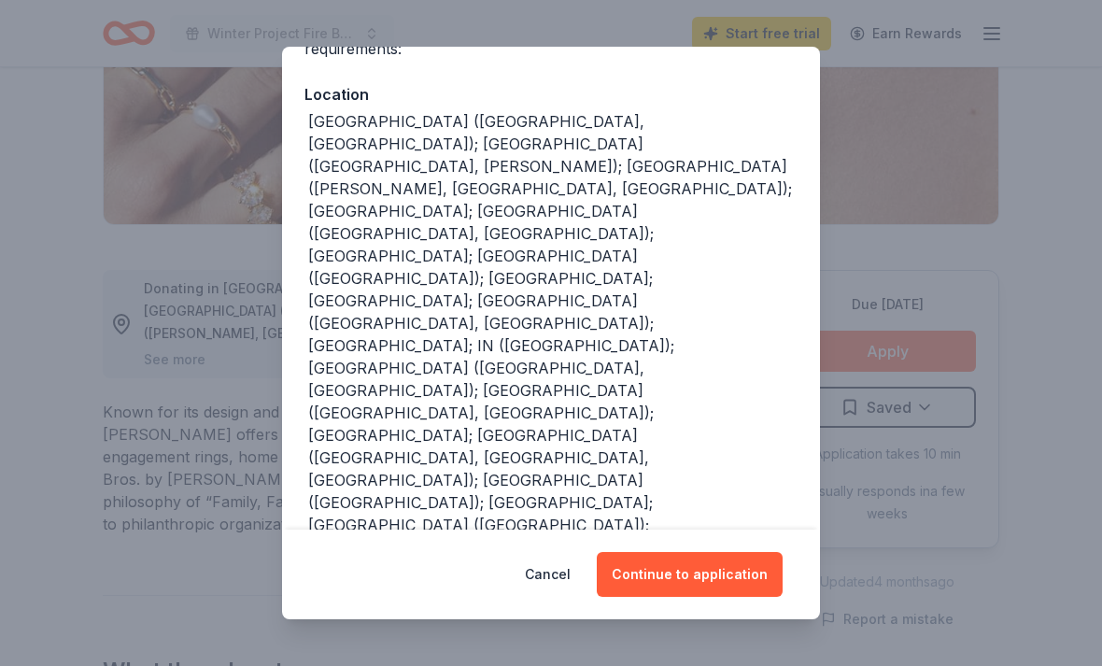
scroll to position [189, 0]
click at [723, 597] on button "Continue to application" at bounding box center [690, 574] width 186 height 45
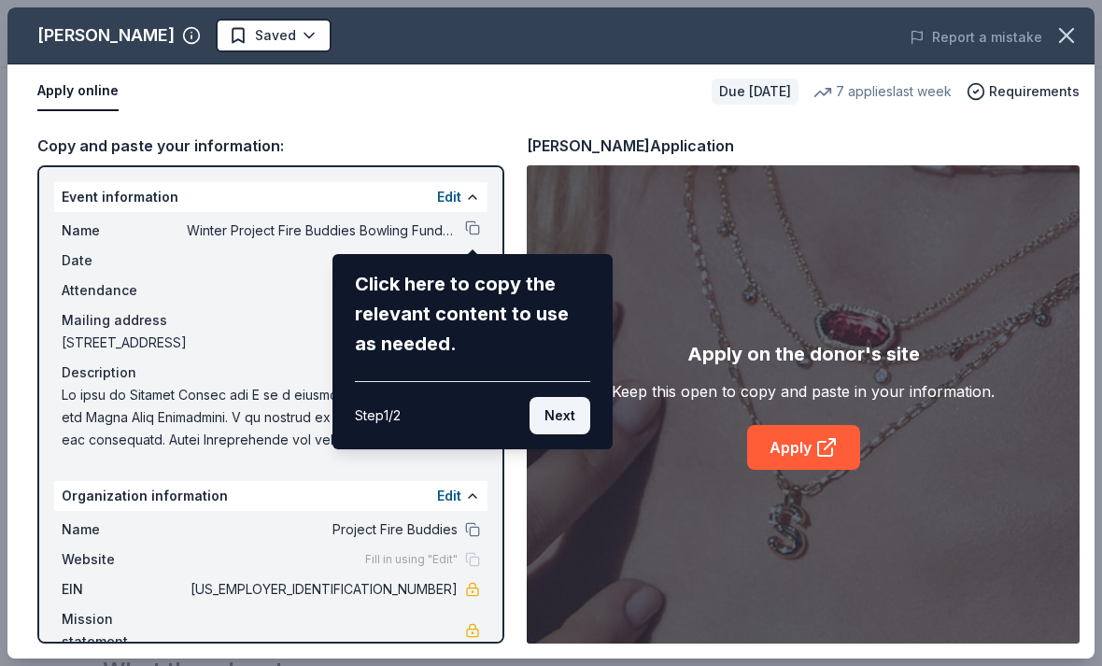
click at [564, 431] on button "Next" at bounding box center [559, 415] width 61 height 37
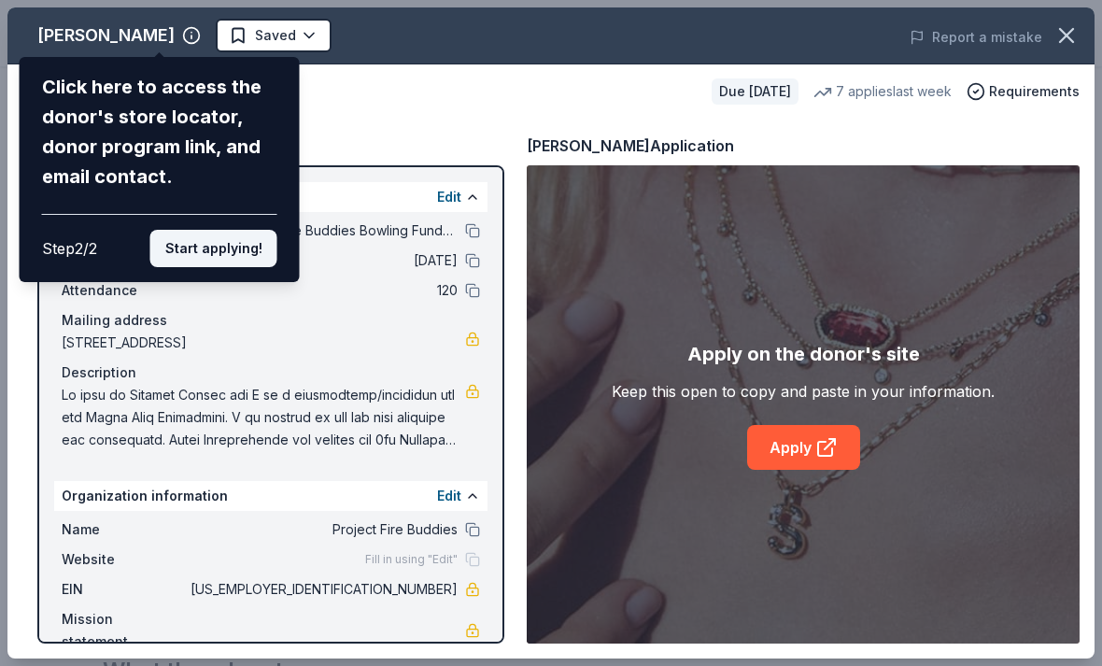
click at [219, 230] on button "Start applying!" at bounding box center [213, 248] width 127 height 37
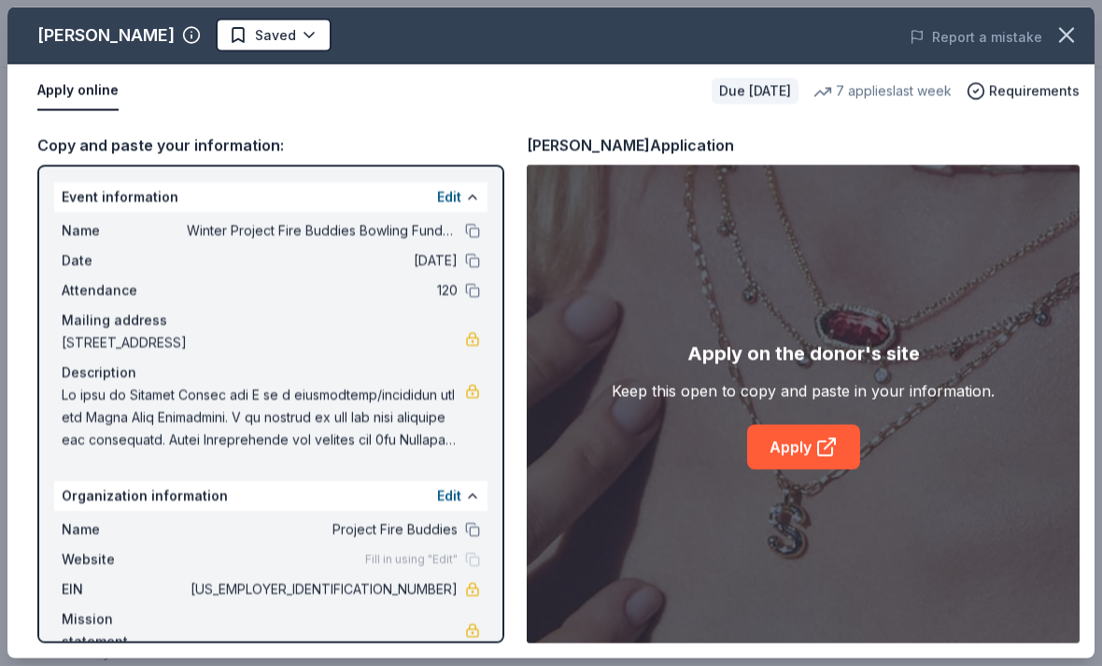
scroll to position [456, 0]
click at [472, 215] on div "Name Winter Project Fire Buddies Bowling Fundraiser Date 12/21/25 Attendance 12…" at bounding box center [270, 335] width 433 height 247
click at [473, 229] on button at bounding box center [472, 230] width 15 height 15
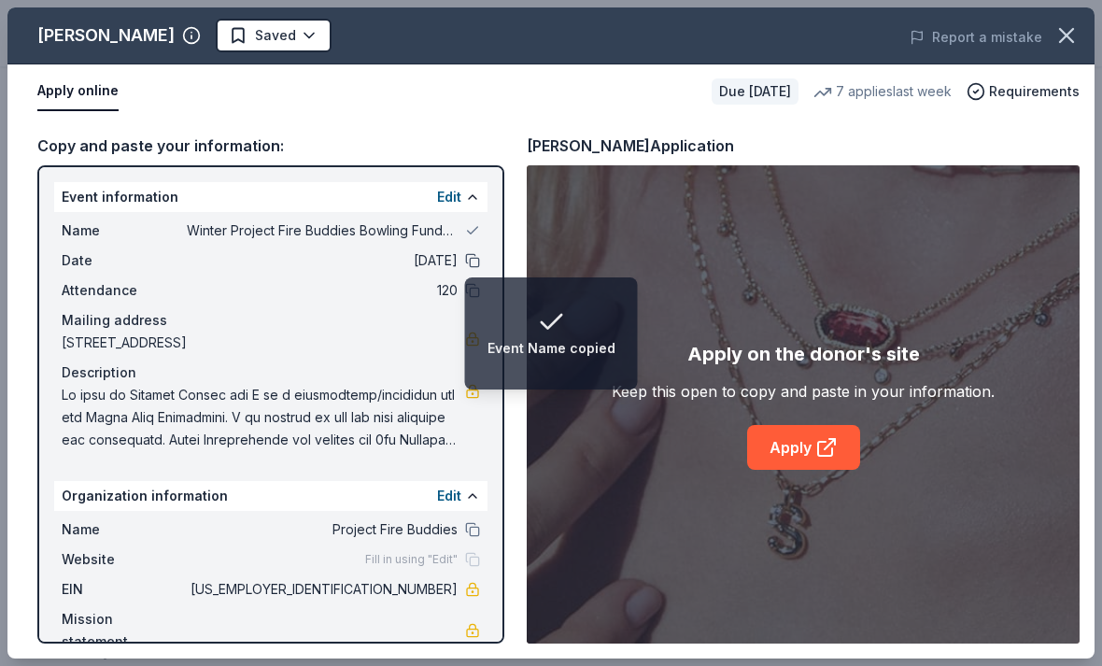
click at [479, 265] on button at bounding box center [472, 260] width 15 height 15
click at [474, 289] on button at bounding box center [472, 290] width 15 height 15
click at [473, 530] on button at bounding box center [472, 529] width 15 height 15
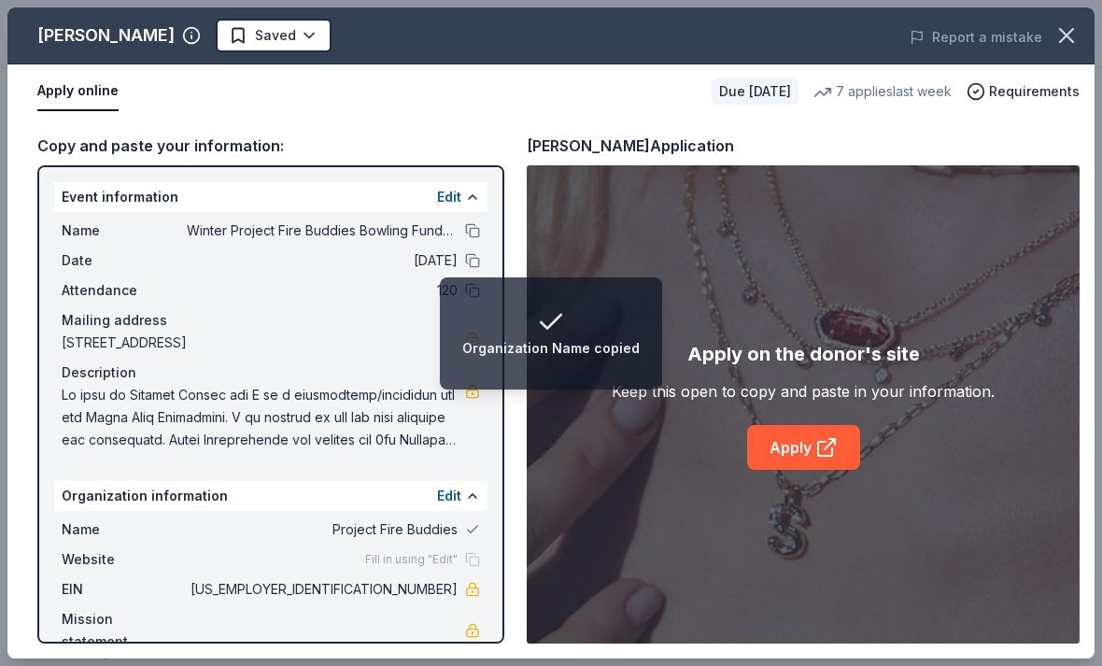
click at [472, 554] on div "Fill in using "Edit"" at bounding box center [422, 559] width 115 height 15
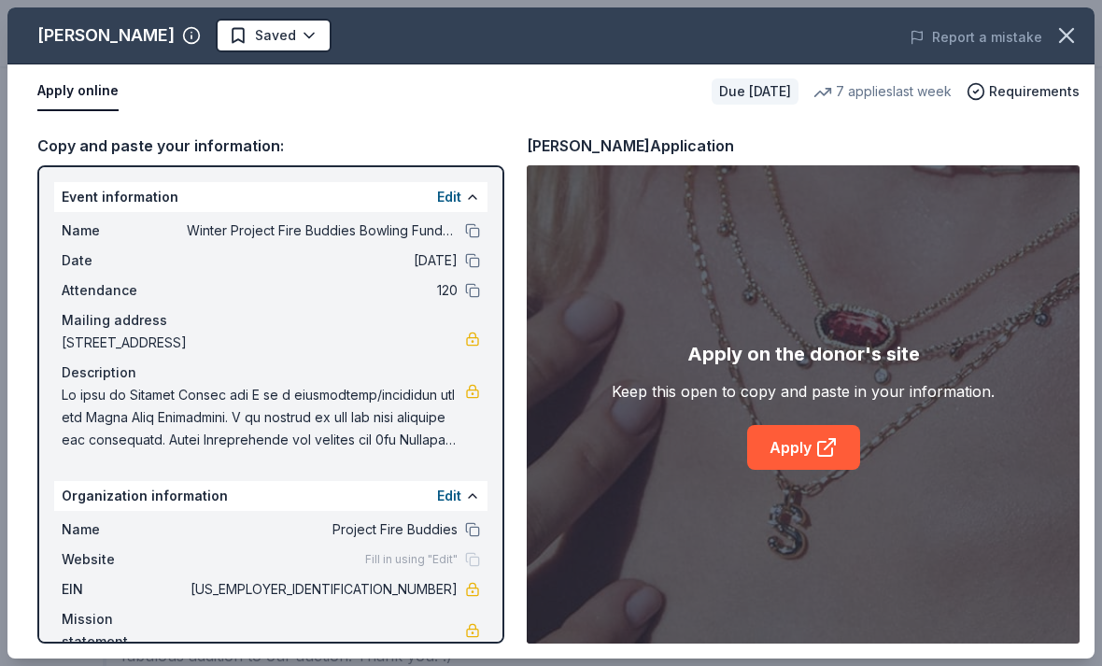
scroll to position [1595, 0]
click at [796, 470] on link "Apply" at bounding box center [803, 447] width 113 height 45
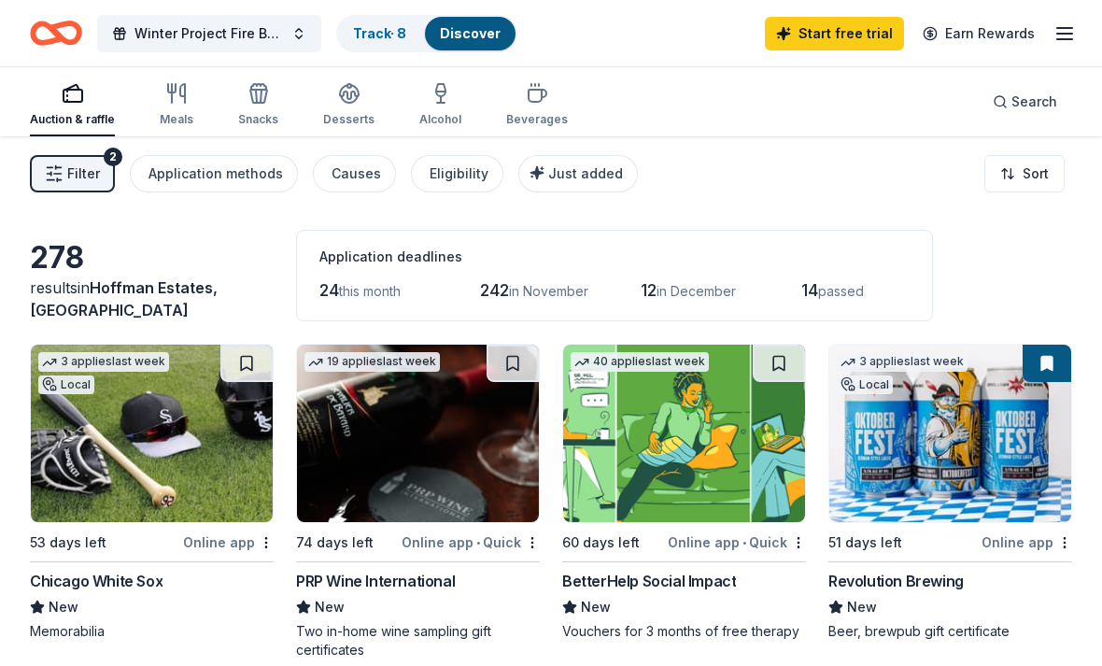
click at [1066, 32] on icon "button" at bounding box center [1064, 33] width 22 height 22
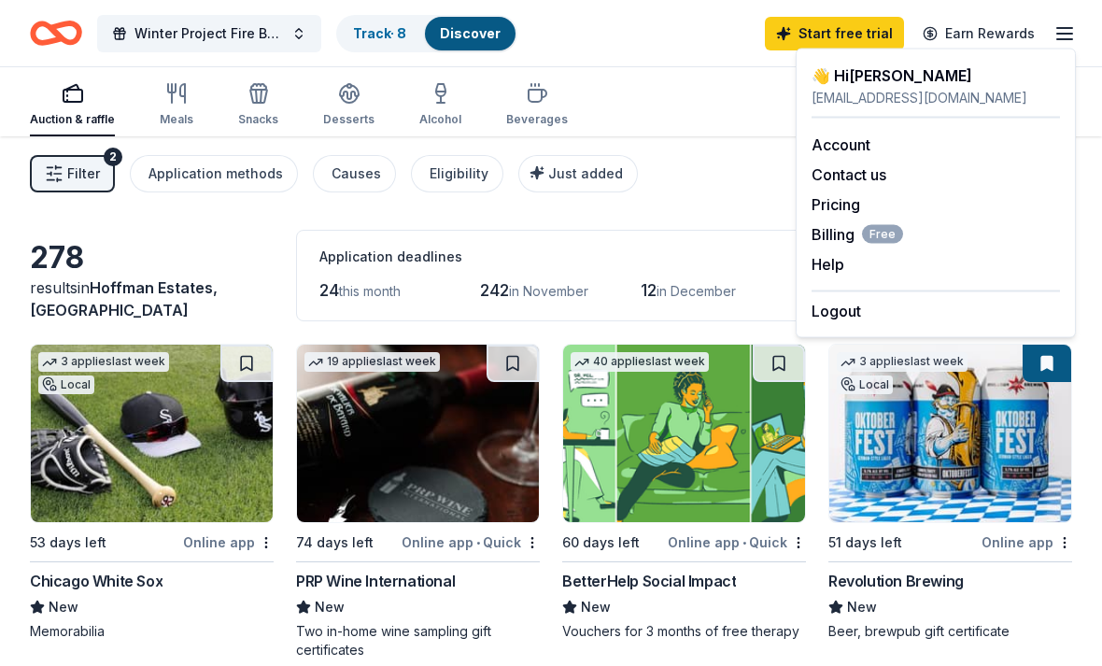
click at [1062, 28] on line "button" at bounding box center [1064, 28] width 15 height 0
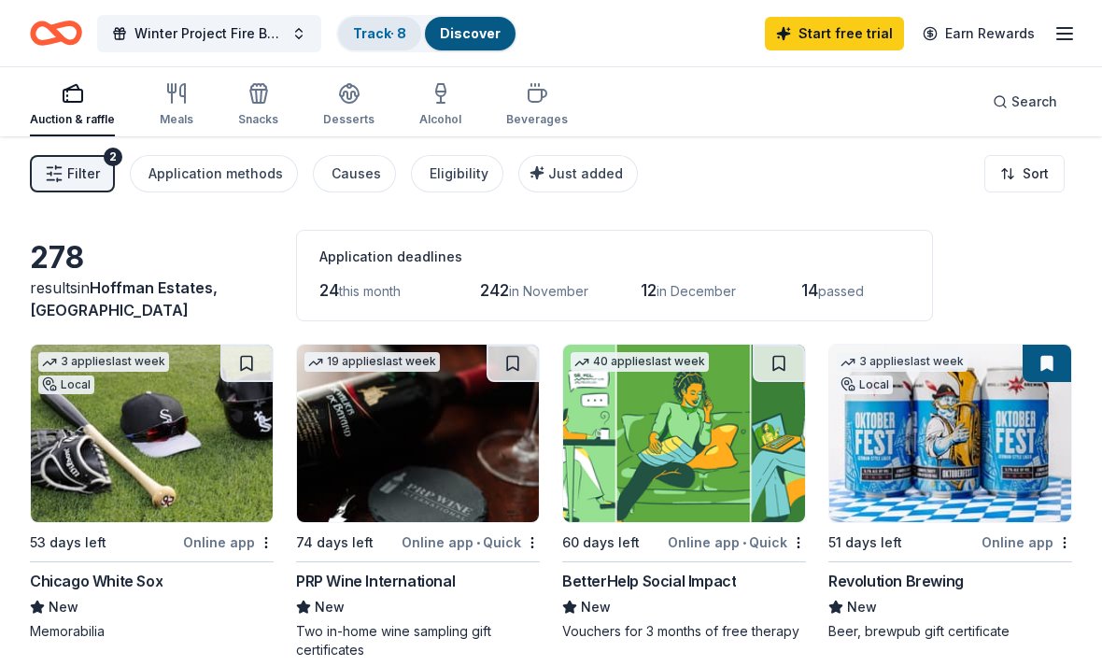
click at [383, 21] on div "Track · 8" at bounding box center [379, 34] width 83 height 34
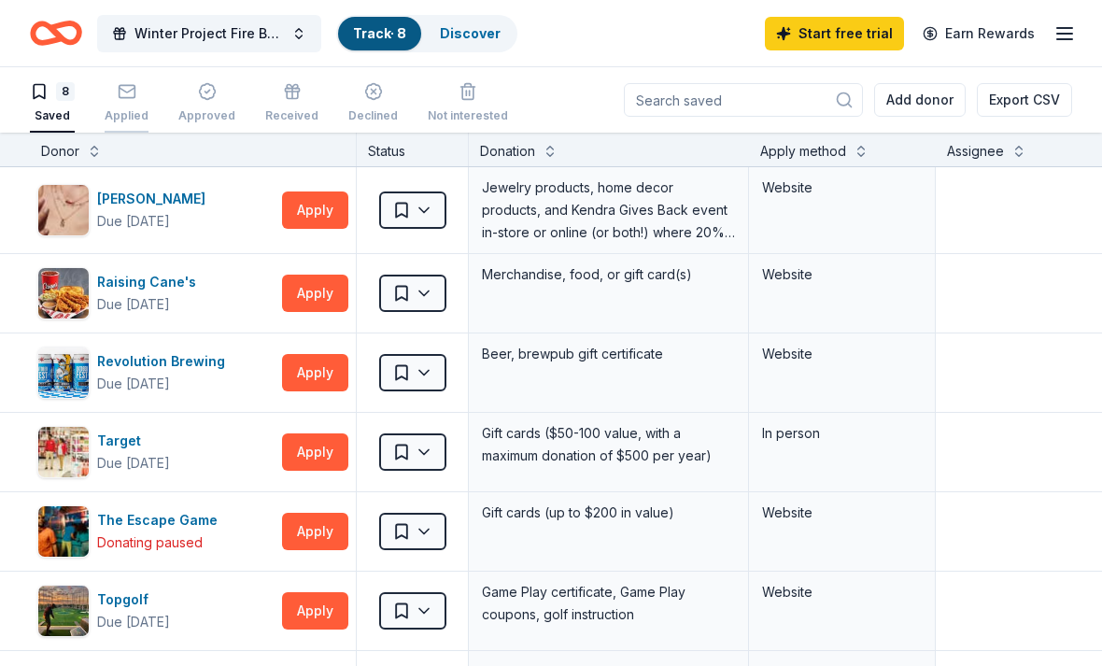
click at [126, 107] on div "Applied" at bounding box center [127, 102] width 44 height 41
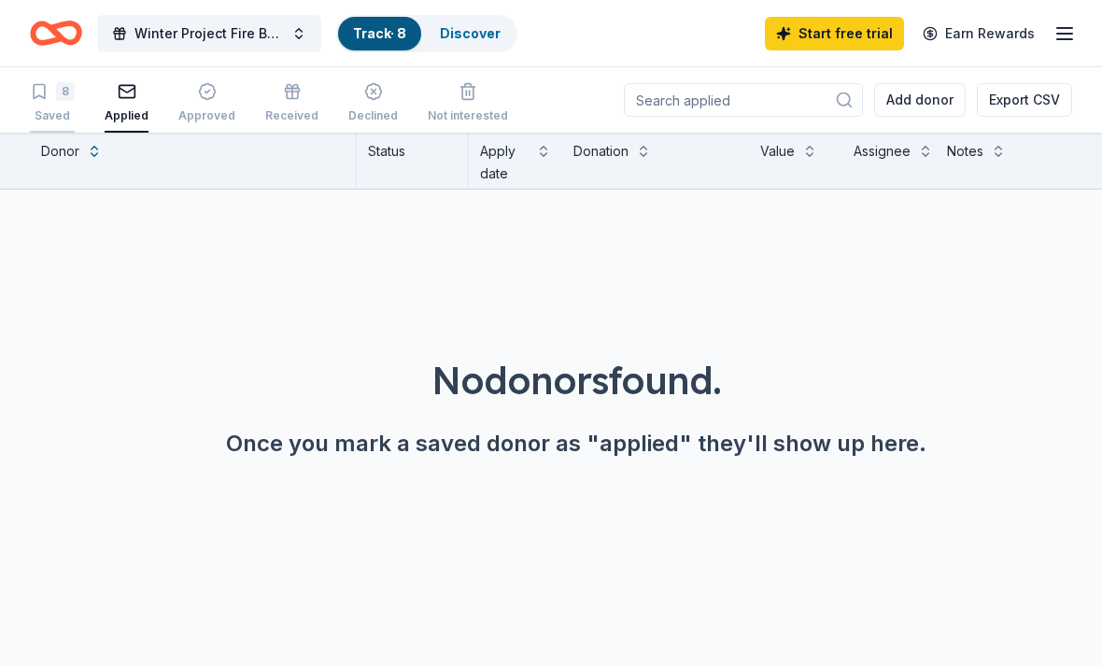
click at [72, 82] on div "8" at bounding box center [65, 91] width 19 height 19
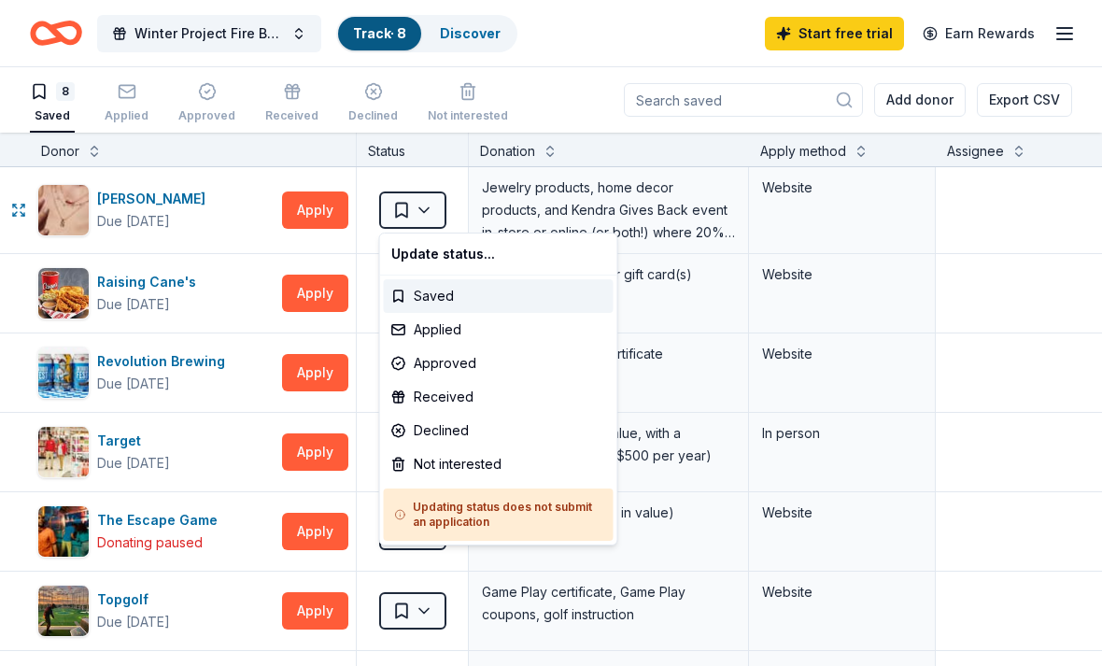
click at [1009, 535] on html "Winter Project Fire Buddies Bowling Fundraiser Track · 8 Discover Start free tr…" at bounding box center [551, 333] width 1102 height 666
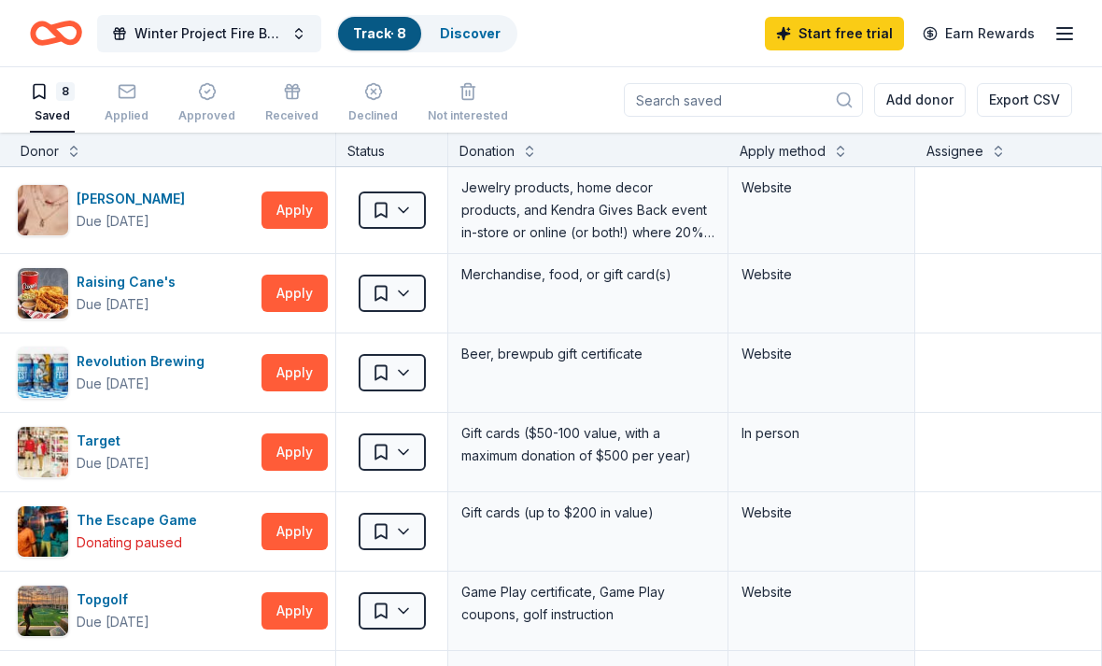
scroll to position [0, 21]
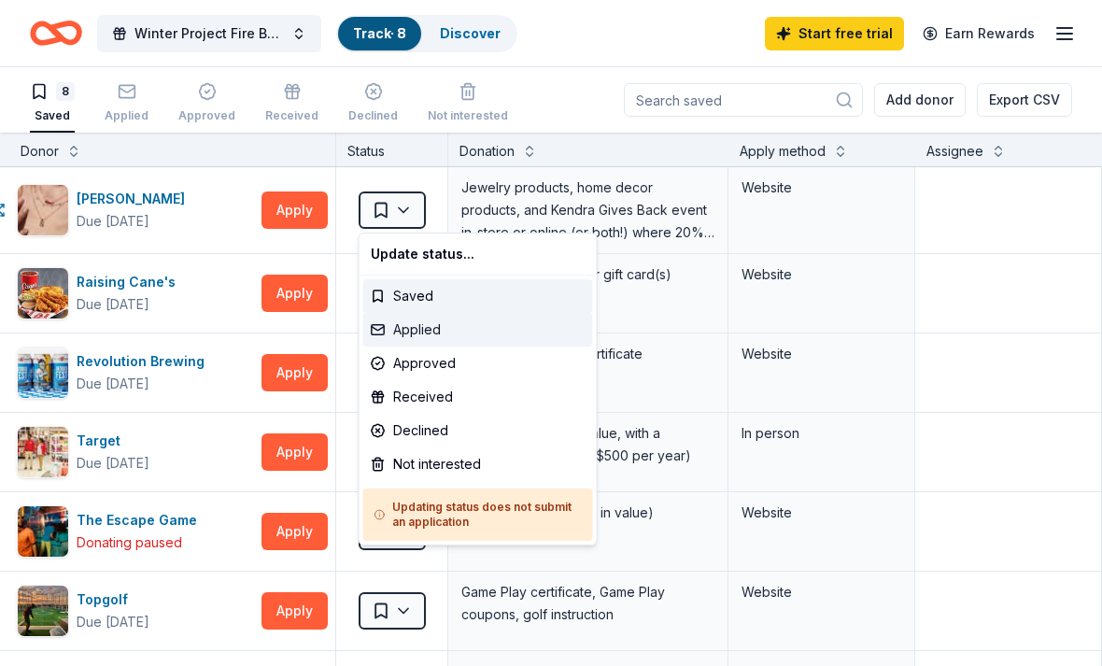
click at [387, 331] on div "Applied" at bounding box center [478, 330] width 230 height 34
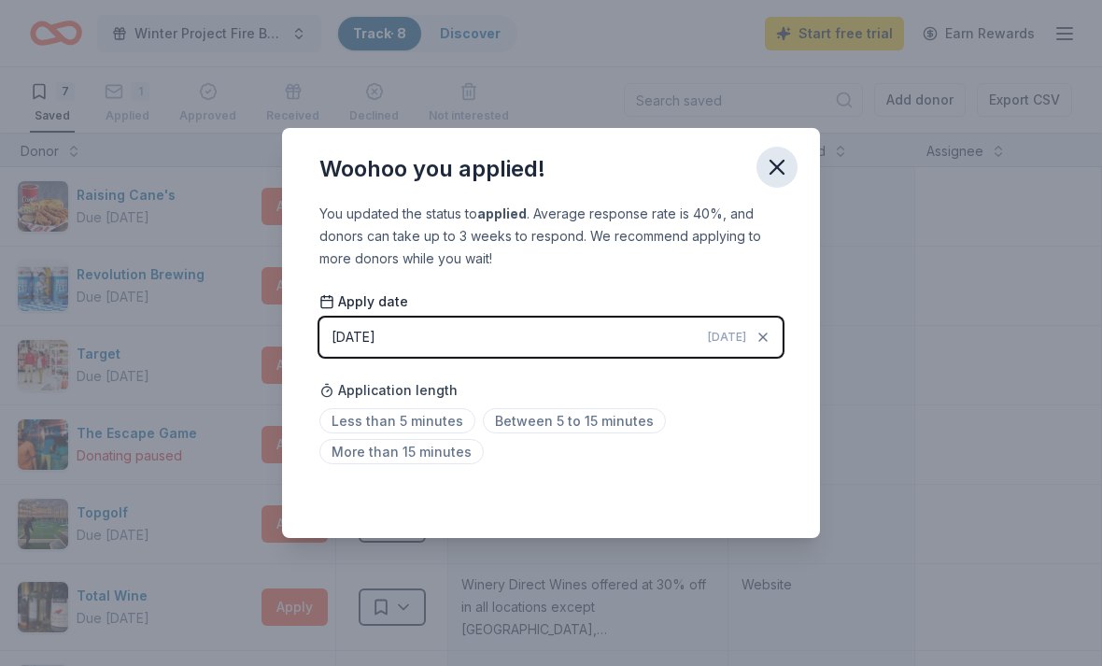
click at [771, 154] on icon "button" at bounding box center [777, 167] width 26 height 26
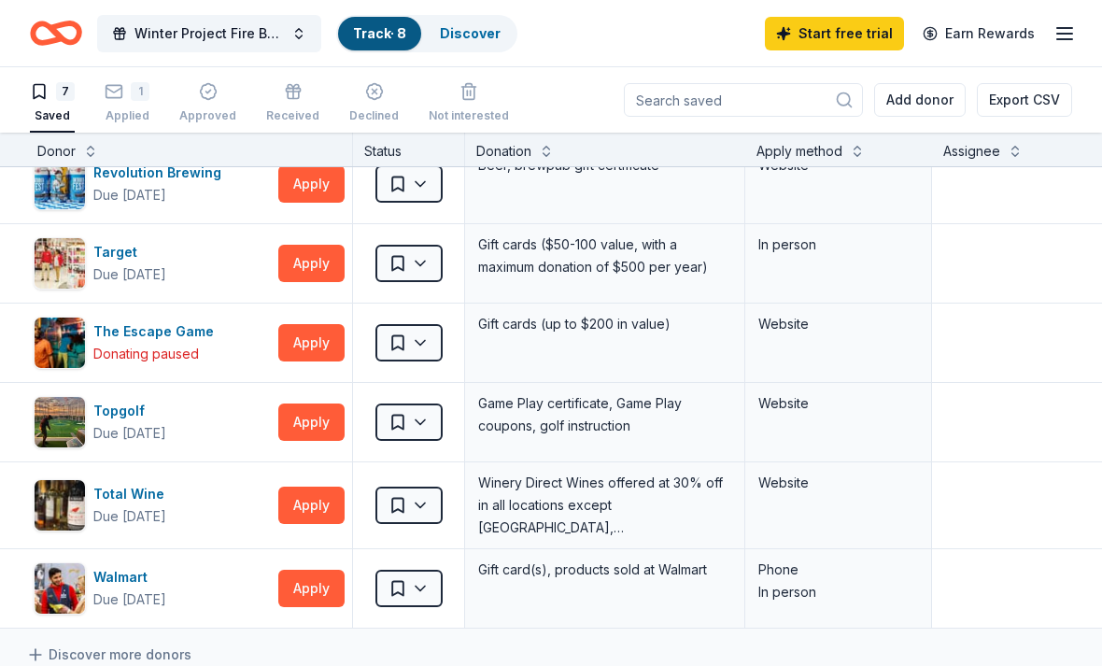
scroll to position [102, 6]
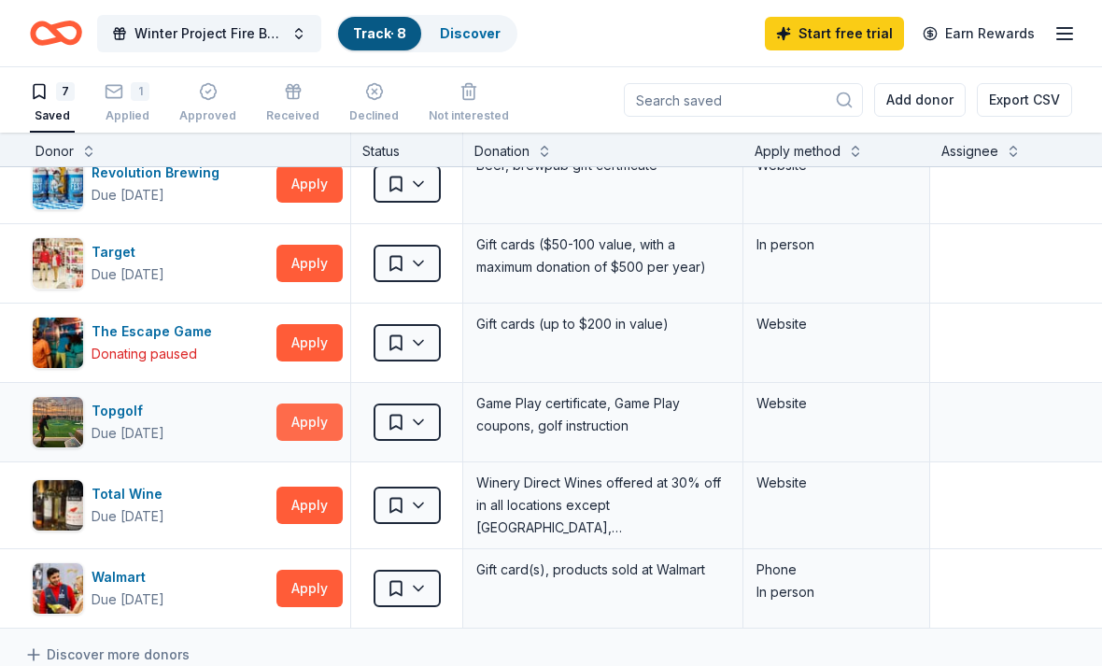
click at [304, 426] on button "Apply" at bounding box center [309, 421] width 66 height 37
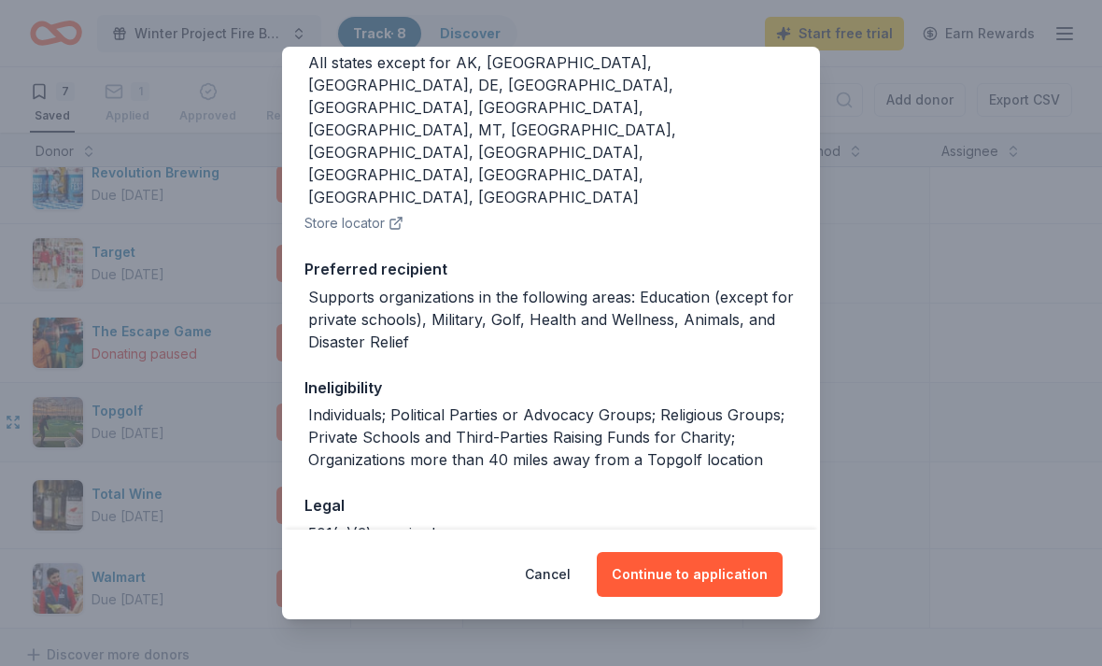
scroll to position [248, 0]
click at [558, 570] on button "Cancel" at bounding box center [548, 574] width 46 height 45
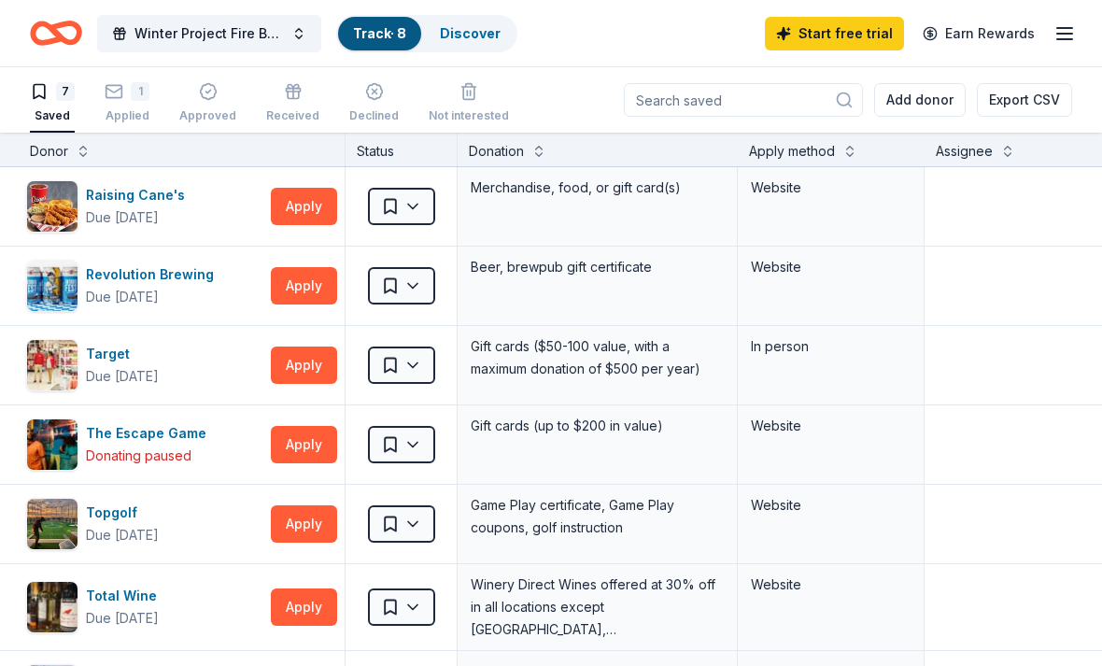
scroll to position [0, 11]
